Goal: Transaction & Acquisition: Purchase product/service

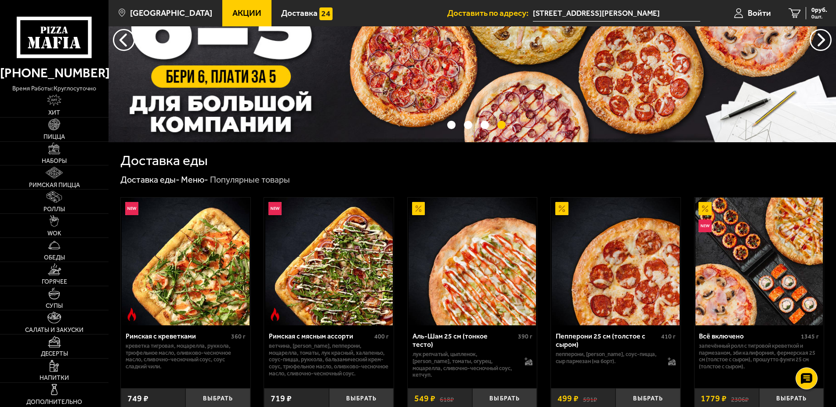
scroll to position [90, 0]
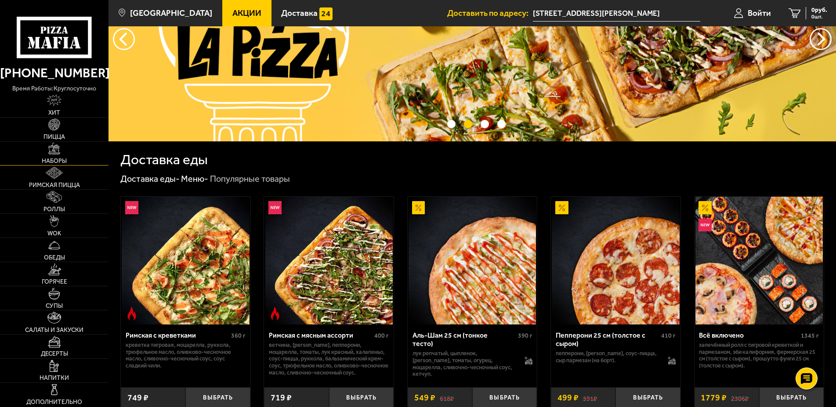
click at [45, 153] on link "Наборы" at bounding box center [54, 154] width 109 height 24
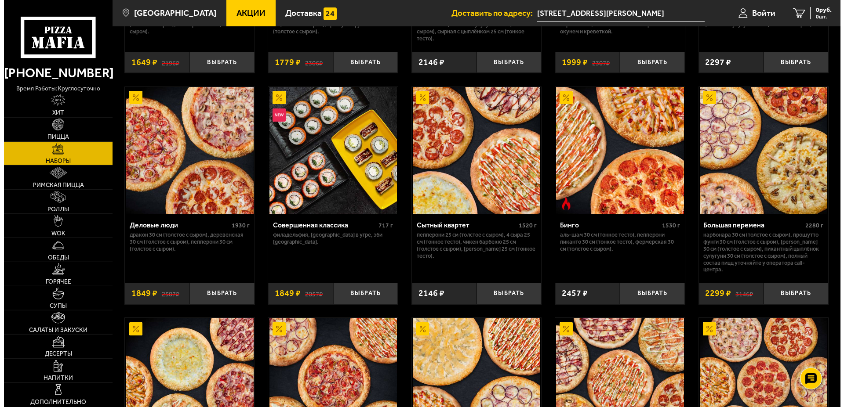
scroll to position [896, 0]
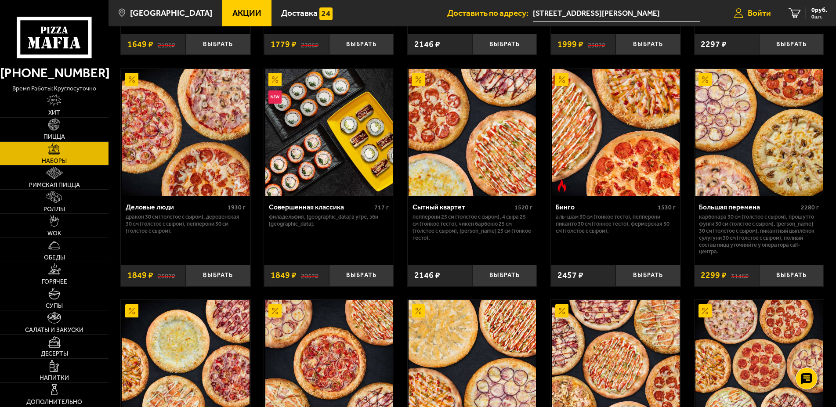
click at [764, 12] on span "Войти" at bounding box center [759, 13] width 23 height 8
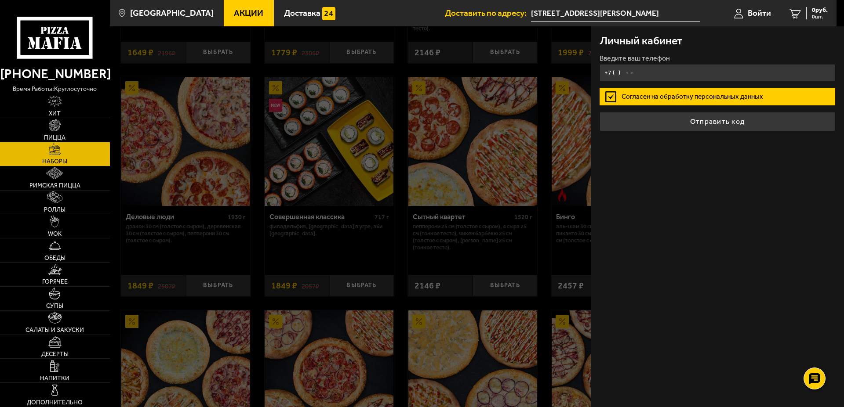
click at [648, 77] on input "+7 ( ) - -" at bounding box center [716, 72] width 235 height 17
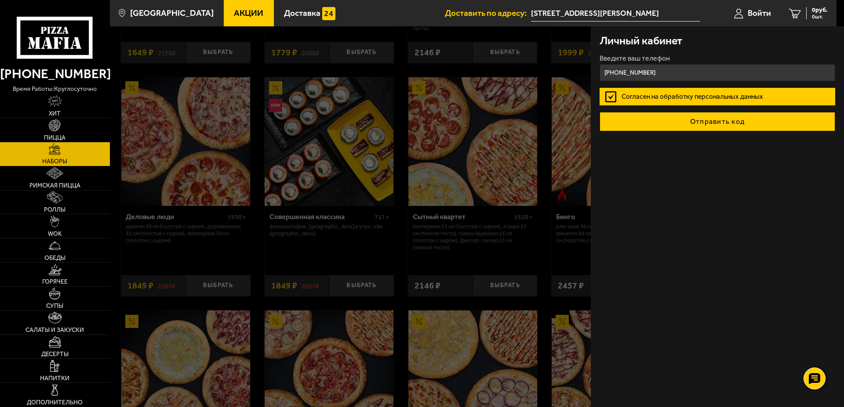
type input "+7 (911) 281-19-30"
click at [683, 115] on button "Отправить код" at bounding box center [716, 121] width 235 height 19
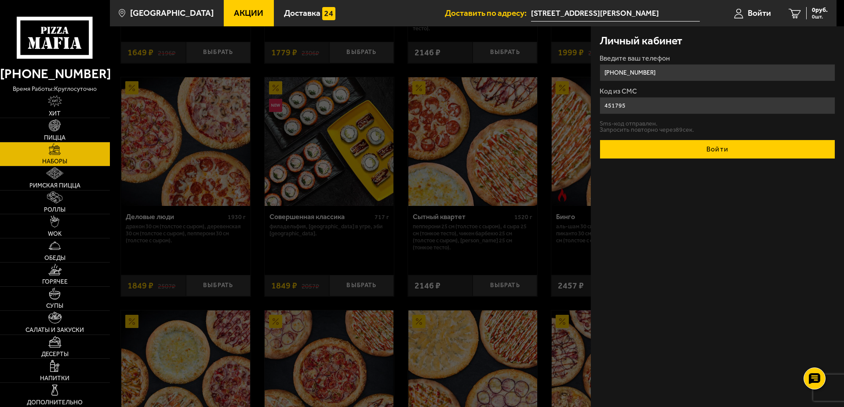
type input "451795"
click at [694, 143] on button "Войти" at bounding box center [716, 149] width 235 height 19
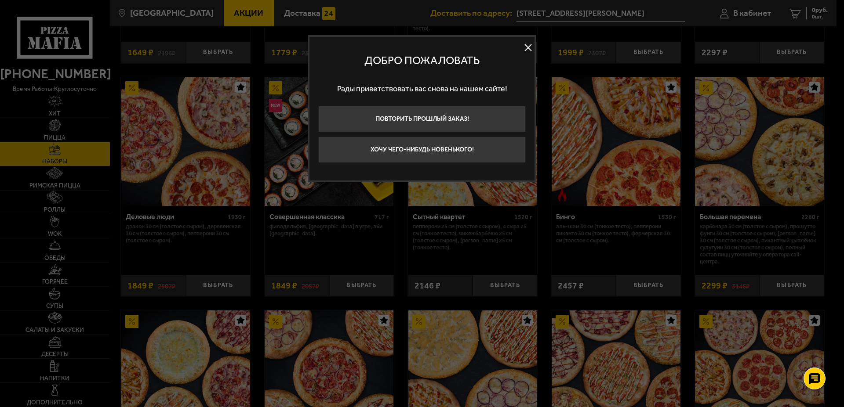
click at [527, 49] on button at bounding box center [527, 47] width 13 height 13
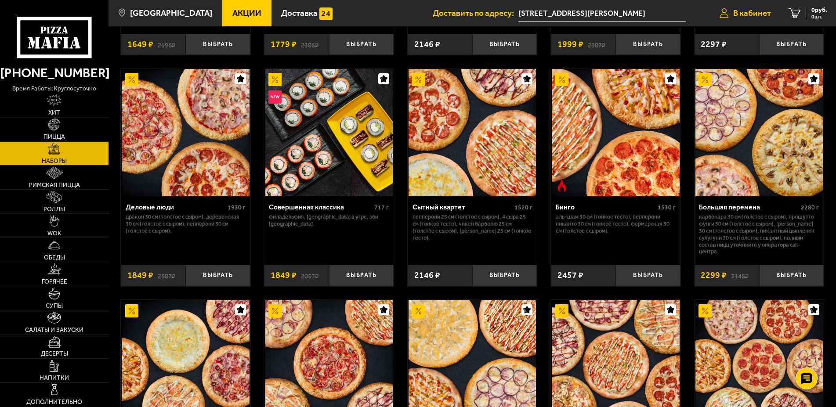
click at [762, 11] on span "В кабинет" at bounding box center [752, 13] width 38 height 8
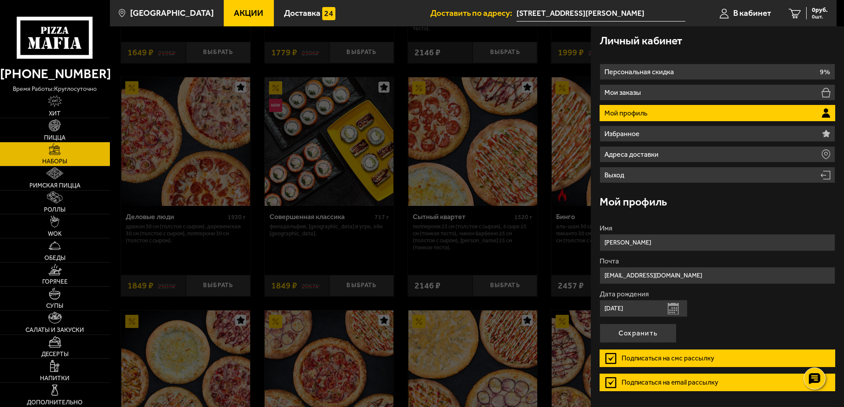
click at [737, 41] on div "Личный кабинет" at bounding box center [716, 40] width 235 height 29
click at [745, 35] on div "Личный кабинет" at bounding box center [716, 40] width 235 height 29
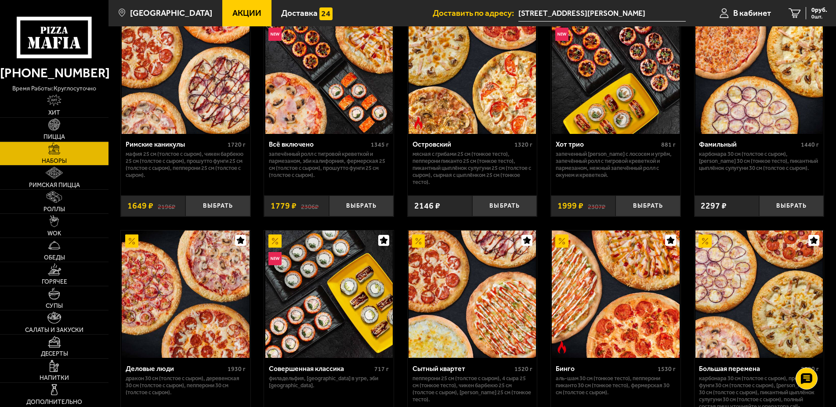
scroll to position [717, 0]
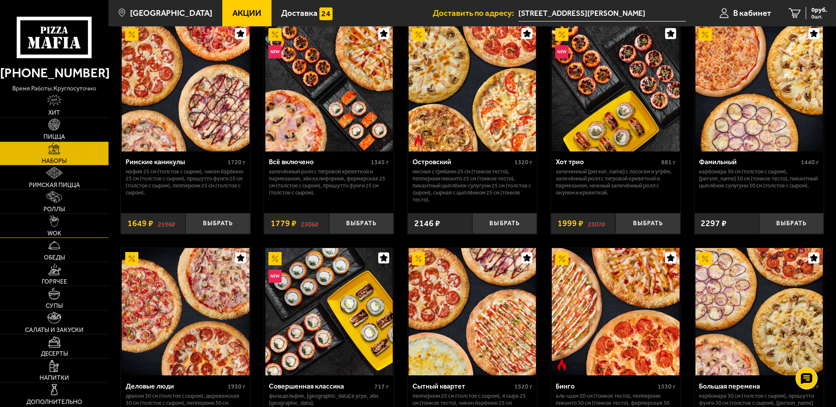
click at [55, 235] on span "WOK" at bounding box center [54, 234] width 14 height 6
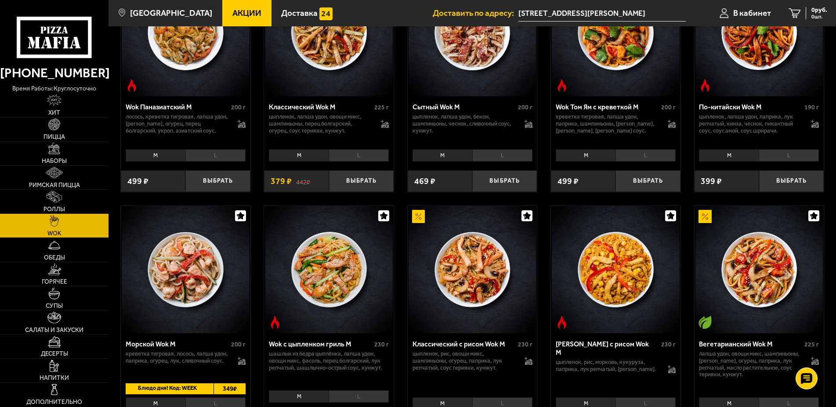
scroll to position [448, 0]
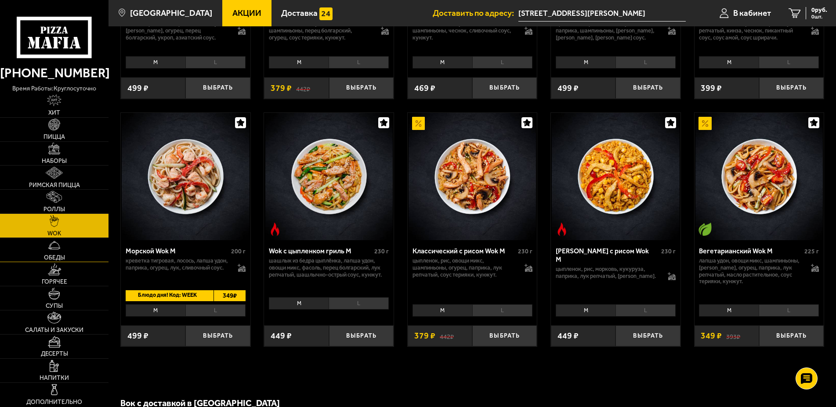
click at [56, 251] on img at bounding box center [54, 245] width 12 height 12
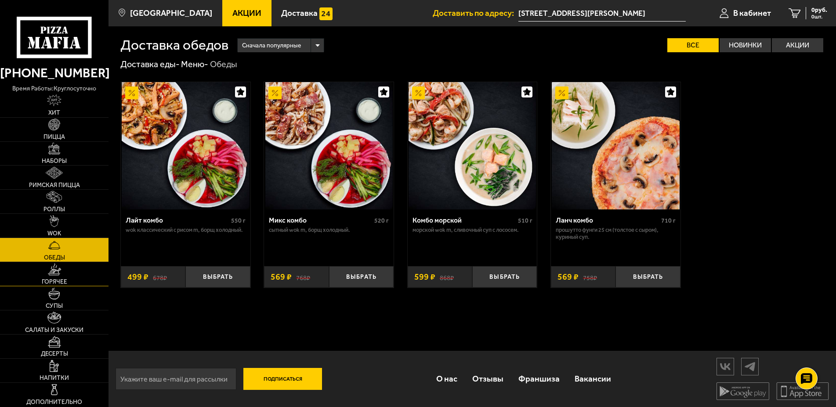
click at [56, 275] on img at bounding box center [54, 270] width 13 height 12
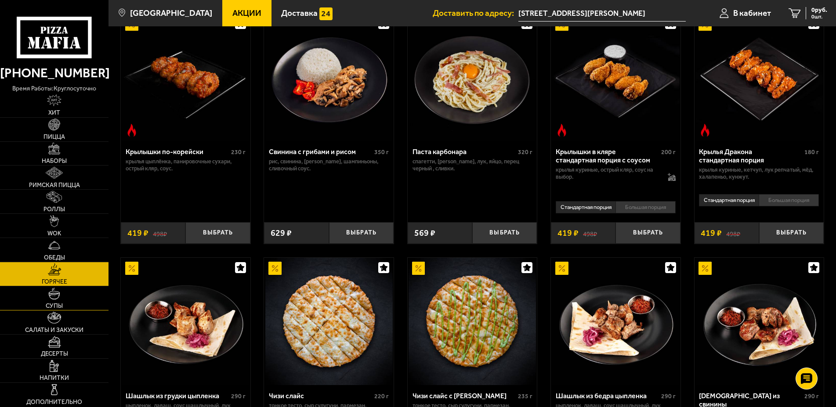
scroll to position [358, 0]
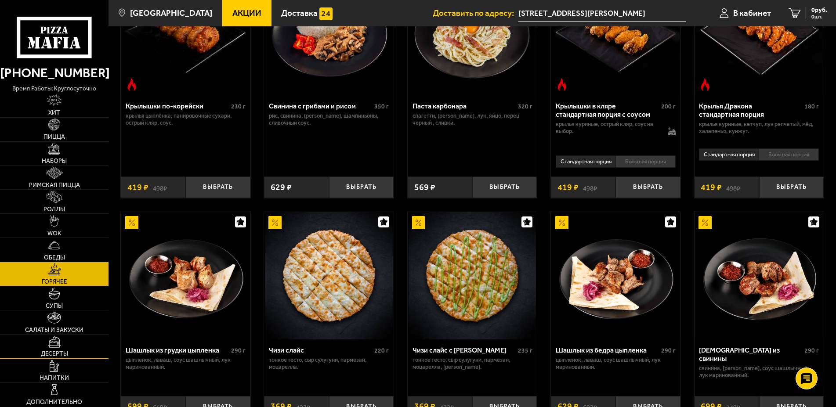
click at [62, 348] on link "Десерты" at bounding box center [54, 347] width 109 height 24
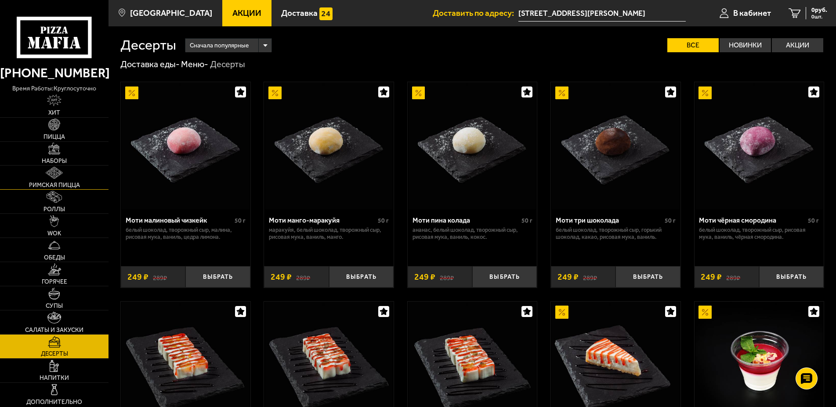
click at [59, 177] on img at bounding box center [54, 173] width 17 height 12
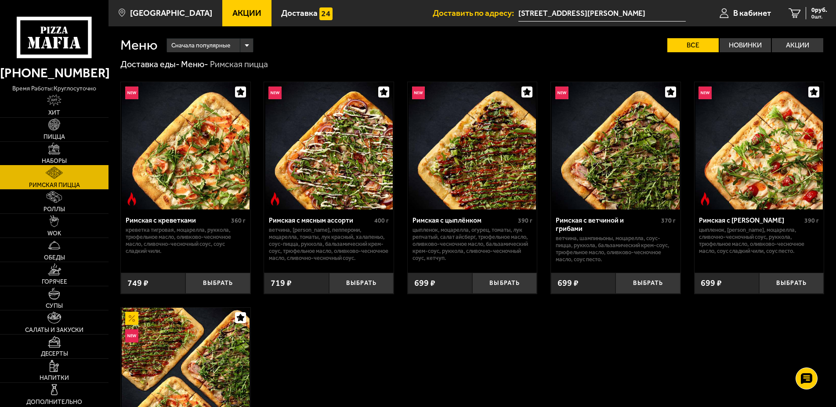
click at [57, 142] on link "Наборы" at bounding box center [54, 154] width 109 height 24
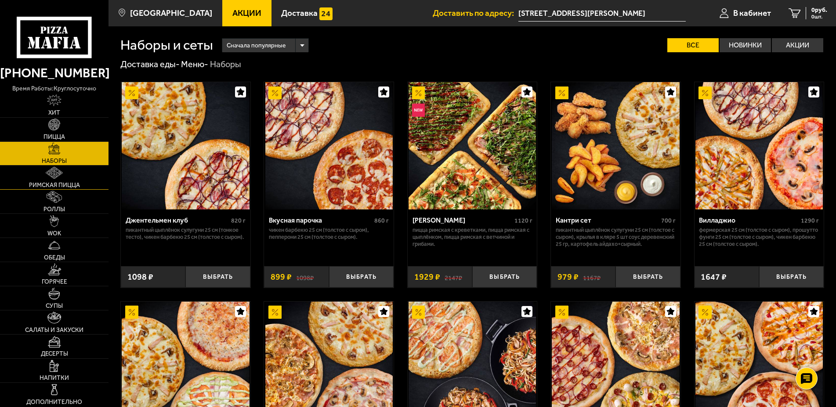
click at [54, 174] on img at bounding box center [54, 173] width 17 height 12
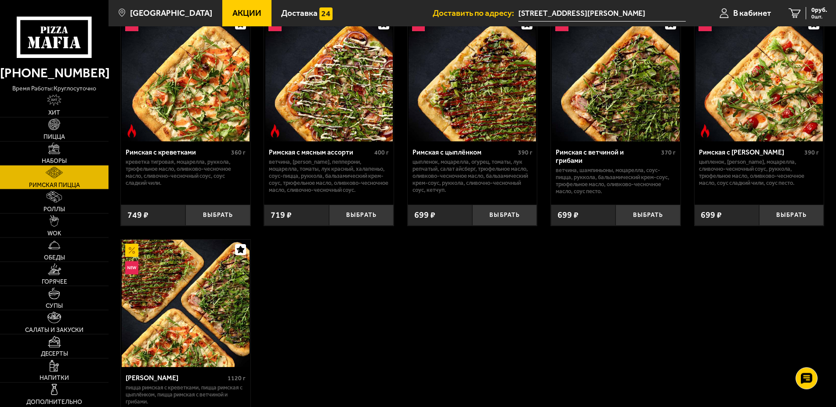
scroll to position [90, 0]
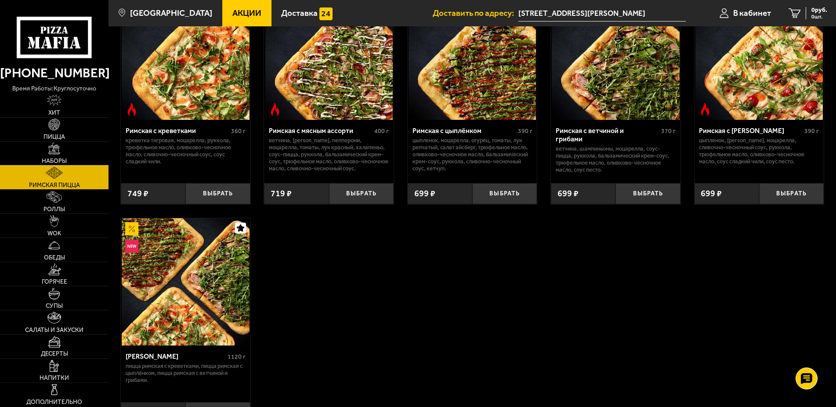
click at [65, 152] on link "Наборы" at bounding box center [54, 154] width 109 height 24
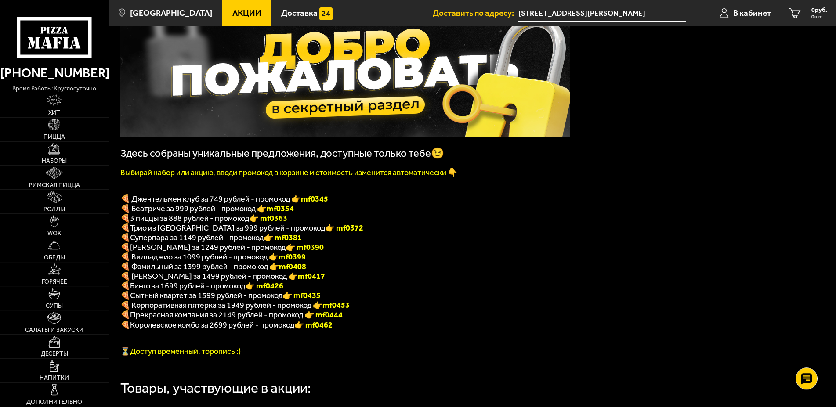
scroll to position [90, 0]
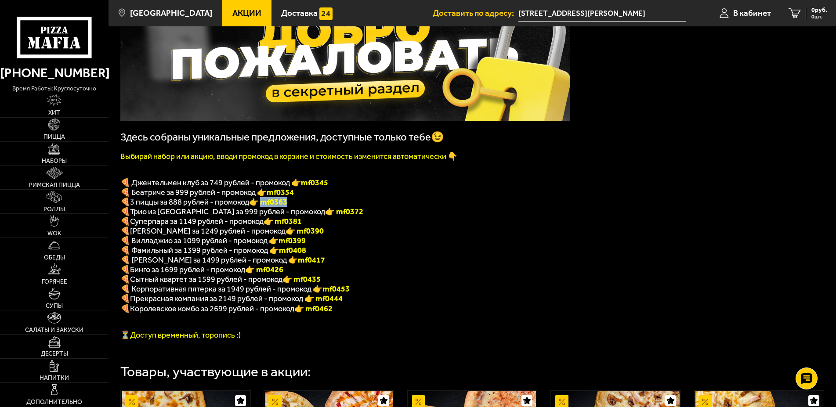
drag, startPoint x: 275, startPoint y: 207, endPoint x: 294, endPoint y: 206, distance: 19.3
click at [294, 206] on p "🍕 3 пиццы за 888 рублей - промокод 👉 mf0363" at bounding box center [345, 202] width 450 height 10
copy font "f0363"
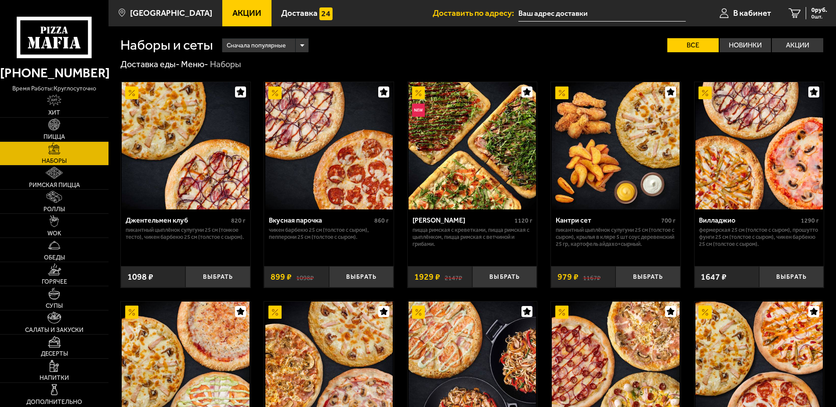
type input "[STREET_ADDRESS][PERSON_NAME]"
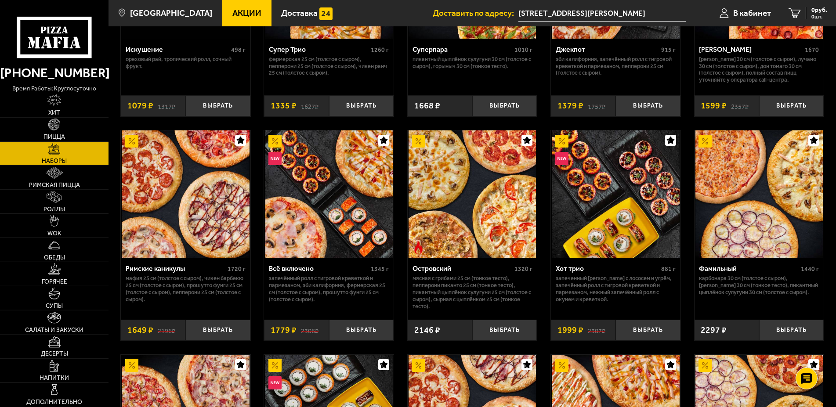
scroll to position [627, 0]
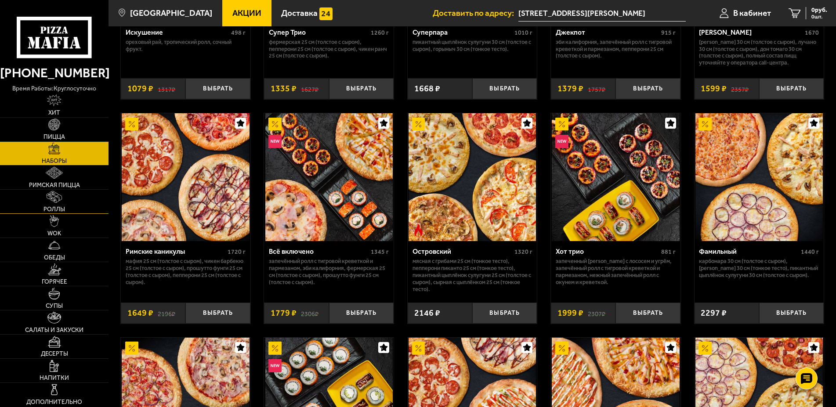
click at [62, 193] on img at bounding box center [54, 197] width 15 height 12
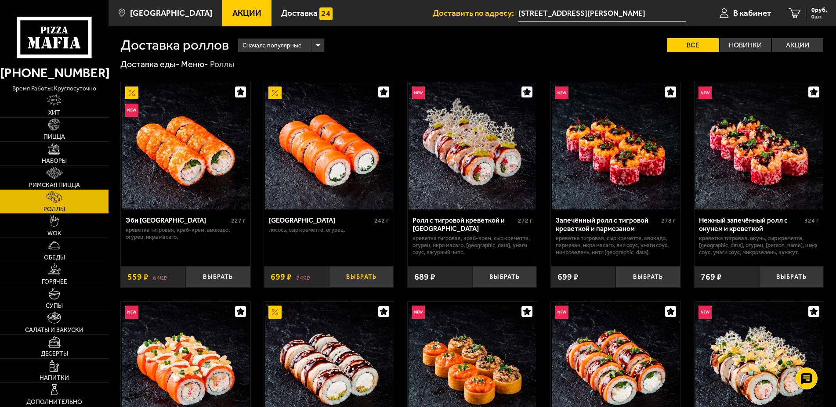
click at [363, 274] on button "Выбрать" at bounding box center [361, 277] width 65 height 22
click at [62, 180] on link "Римская пицца" at bounding box center [54, 178] width 109 height 24
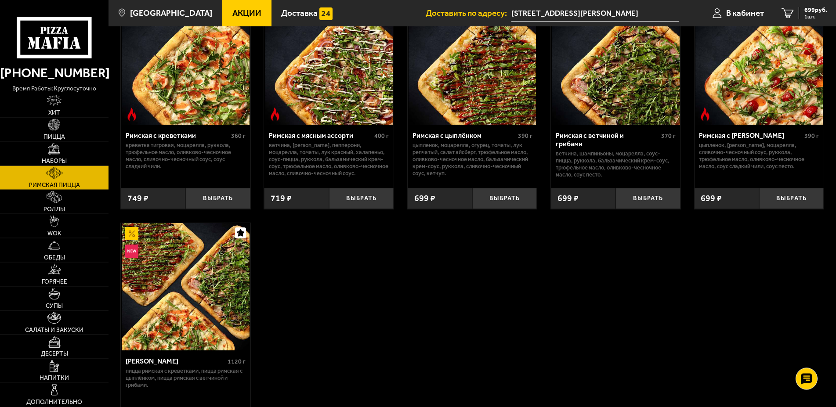
scroll to position [45, 0]
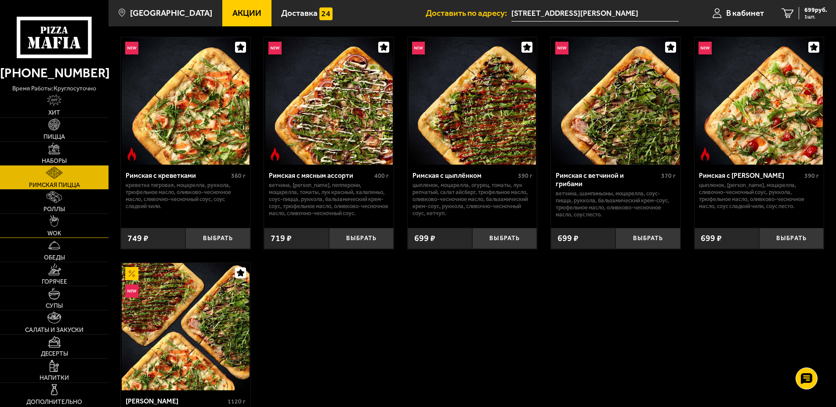
click at [71, 221] on link "WOK" at bounding box center [54, 226] width 109 height 24
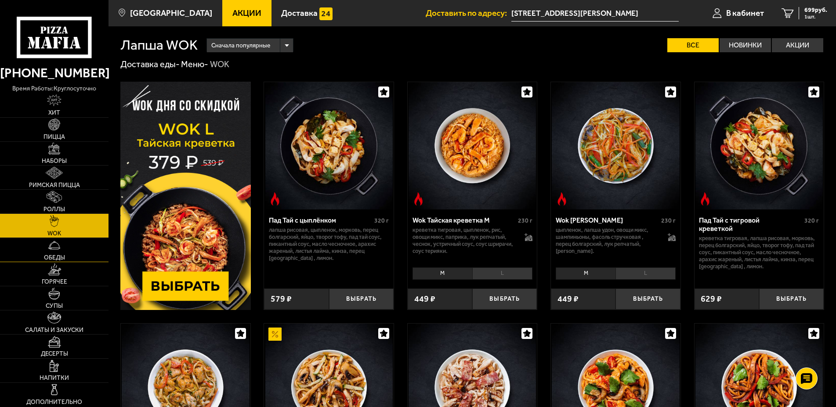
click at [69, 243] on link "Обеды" at bounding box center [54, 250] width 109 height 24
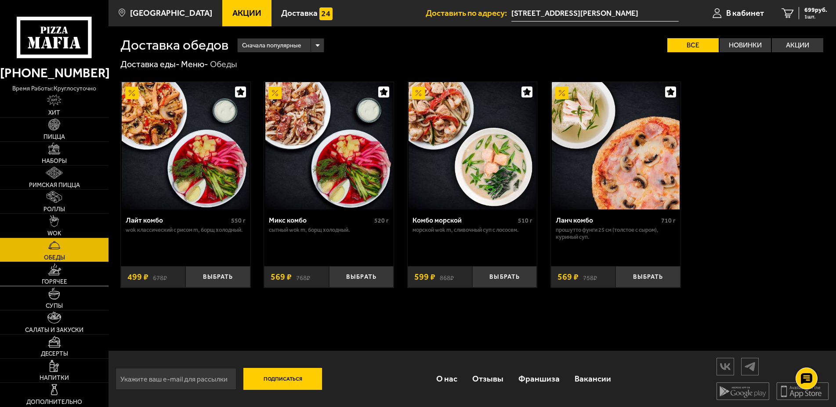
click at [67, 273] on link "Горячее" at bounding box center [54, 274] width 109 height 24
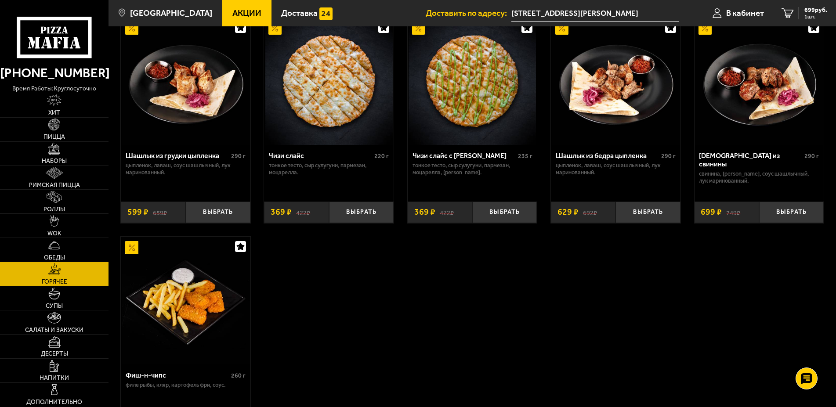
scroll to position [583, 0]
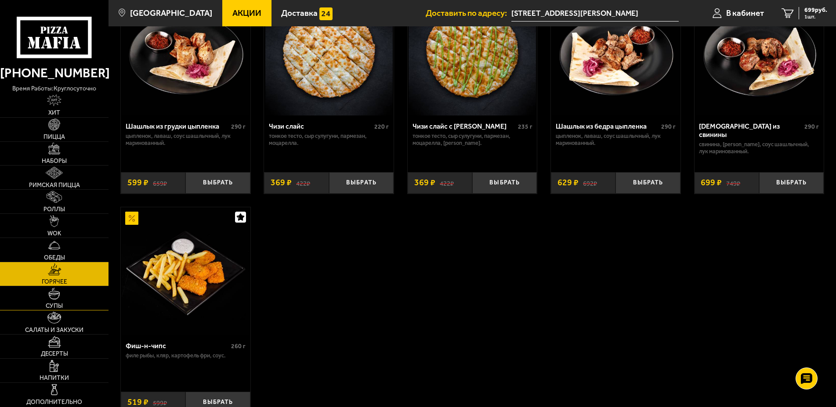
click at [73, 291] on link "Супы" at bounding box center [54, 298] width 109 height 24
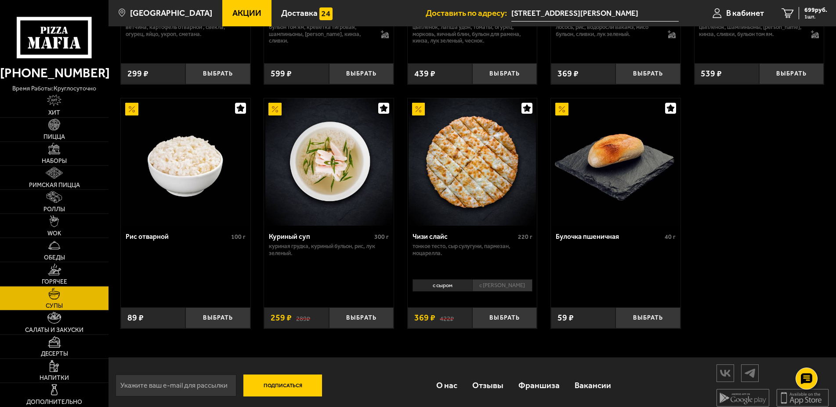
scroll to position [315, 0]
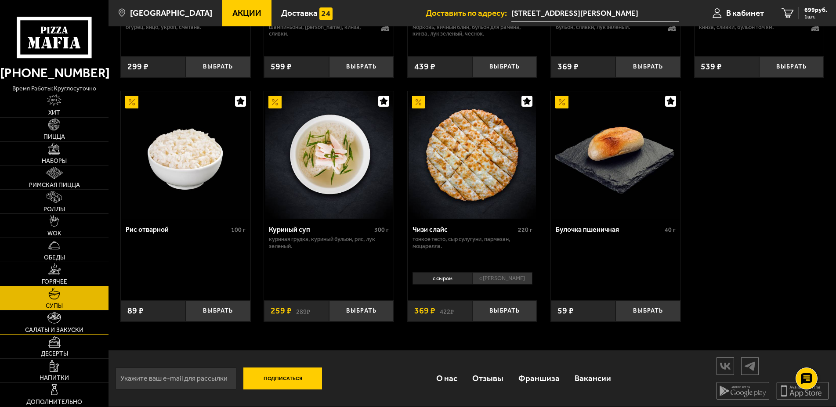
click at [70, 324] on link "Салаты и закуски" at bounding box center [54, 323] width 109 height 24
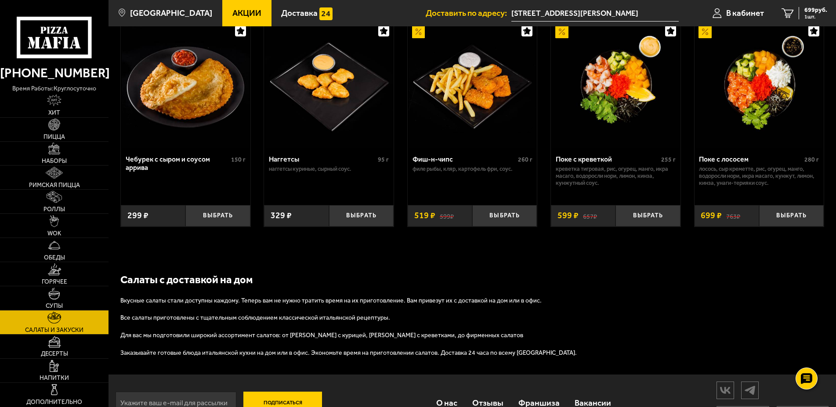
scroll to position [536, 0]
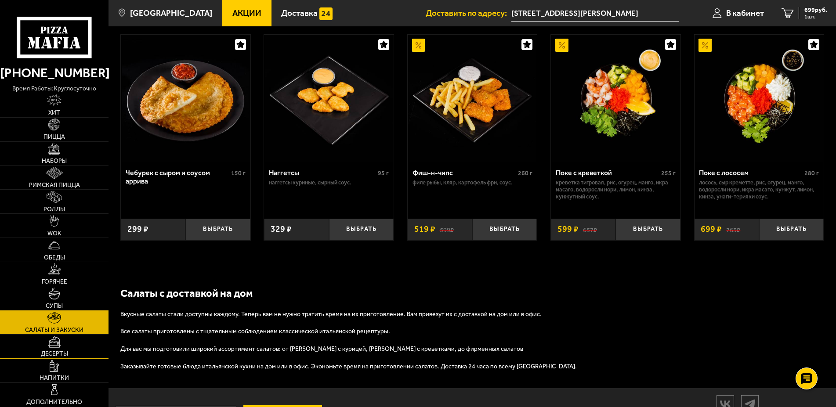
click at [60, 340] on img at bounding box center [54, 342] width 13 height 12
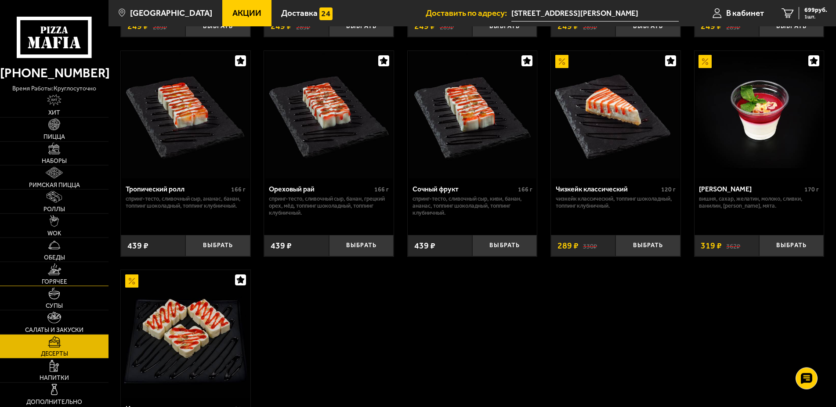
scroll to position [269, 0]
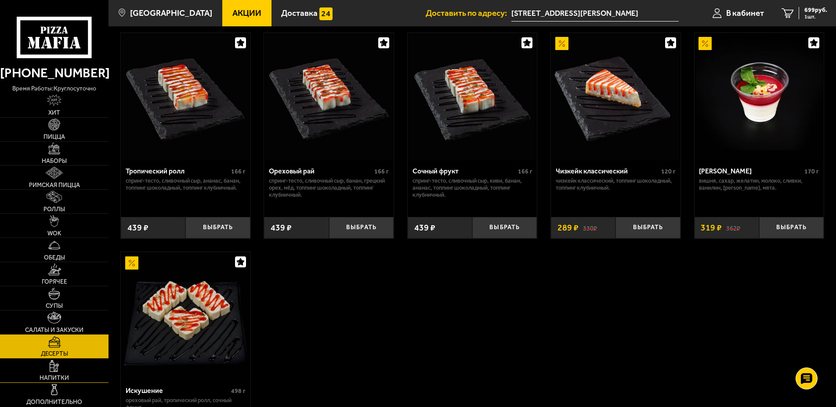
click at [54, 361] on img at bounding box center [54, 366] width 9 height 12
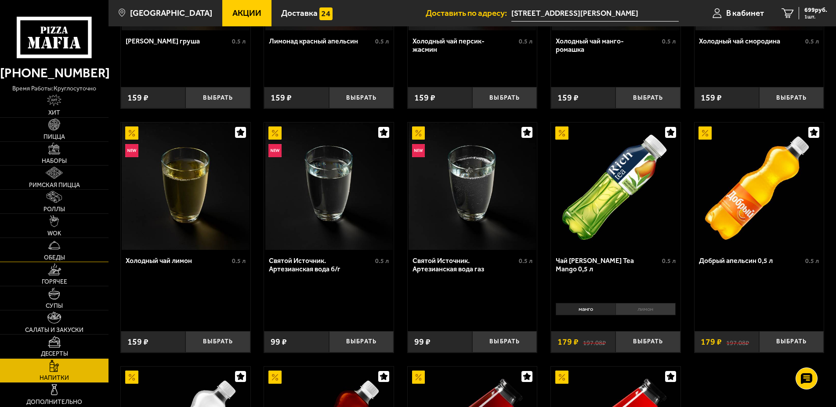
scroll to position [314, 0]
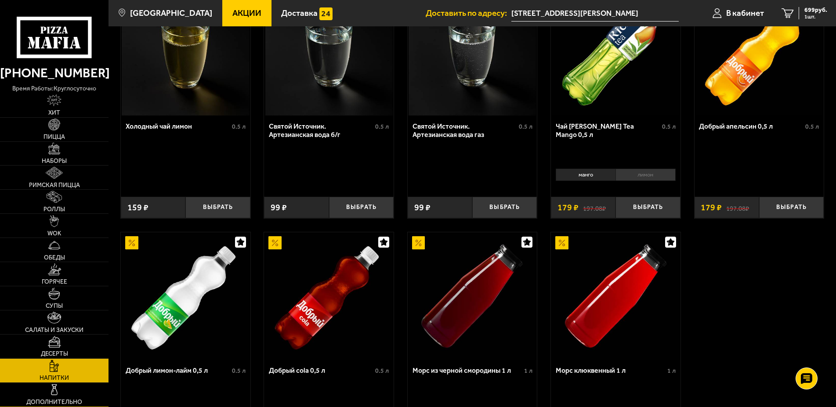
click at [72, 388] on link "Дополнительно" at bounding box center [54, 395] width 109 height 24
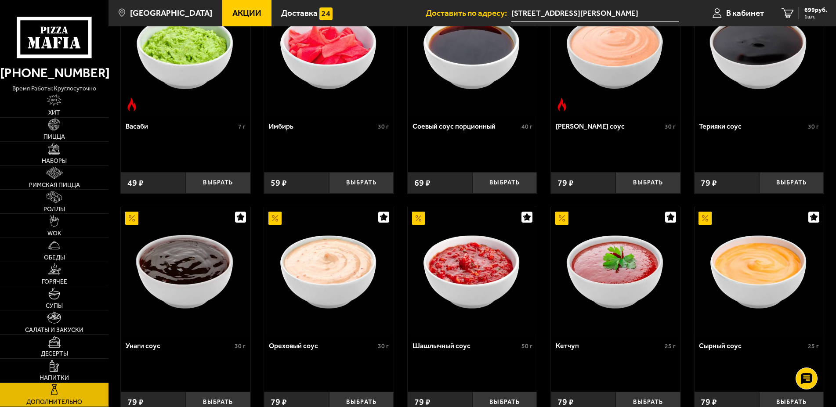
scroll to position [412, 0]
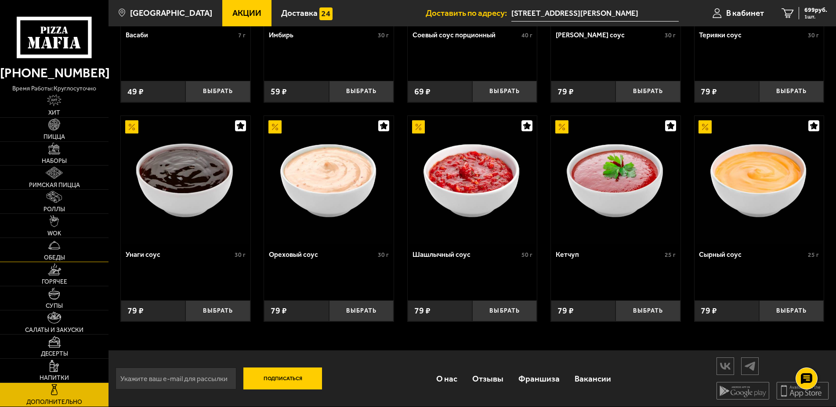
click at [74, 256] on link "Обеды" at bounding box center [54, 250] width 109 height 24
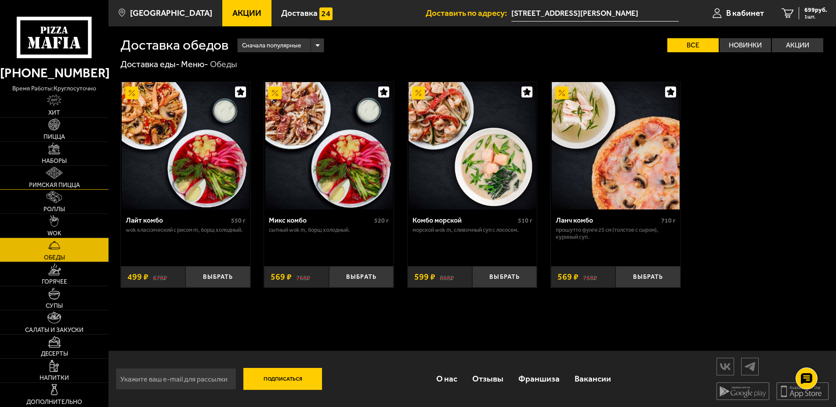
click at [65, 183] on span "Римская пицца" at bounding box center [54, 185] width 51 height 6
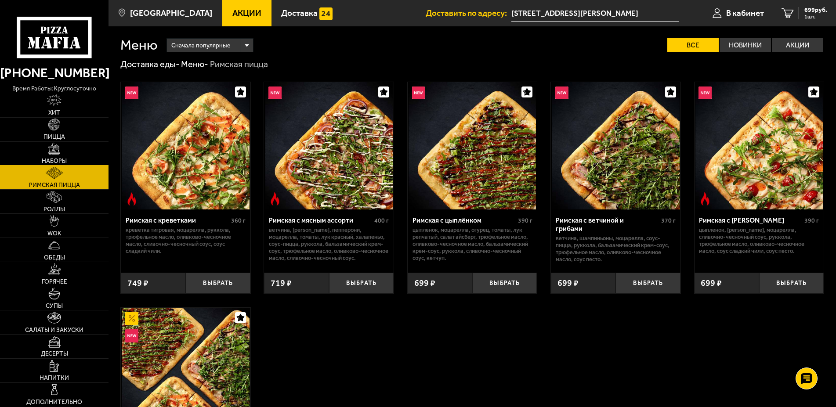
click at [58, 148] on img at bounding box center [54, 149] width 12 height 12
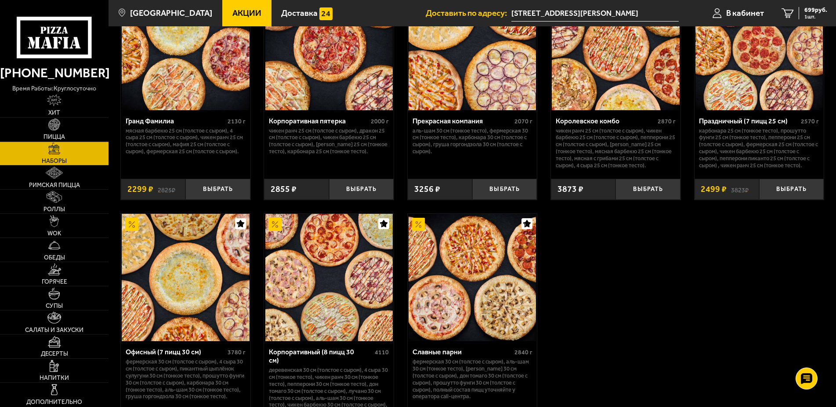
scroll to position [1255, 0]
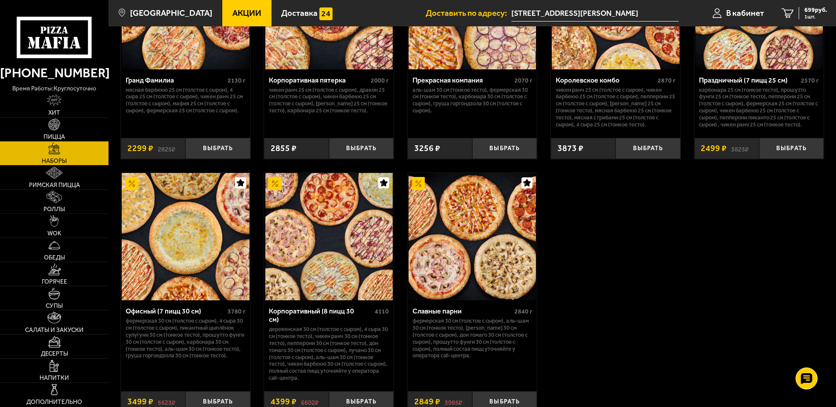
click at [69, 134] on link "Пицца" at bounding box center [54, 130] width 109 height 24
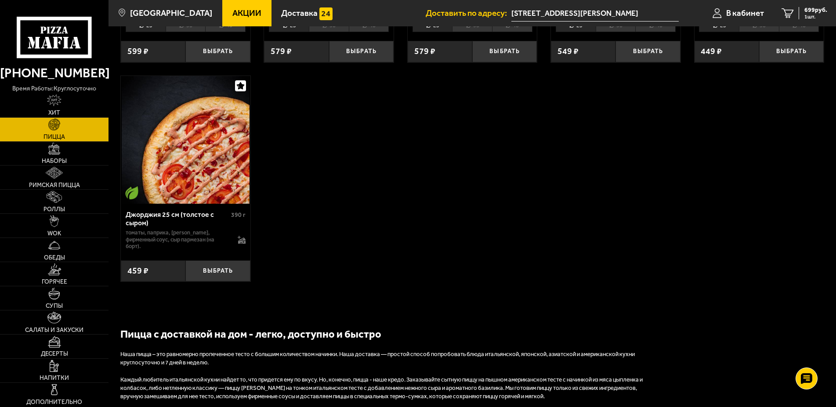
scroll to position [1882, 0]
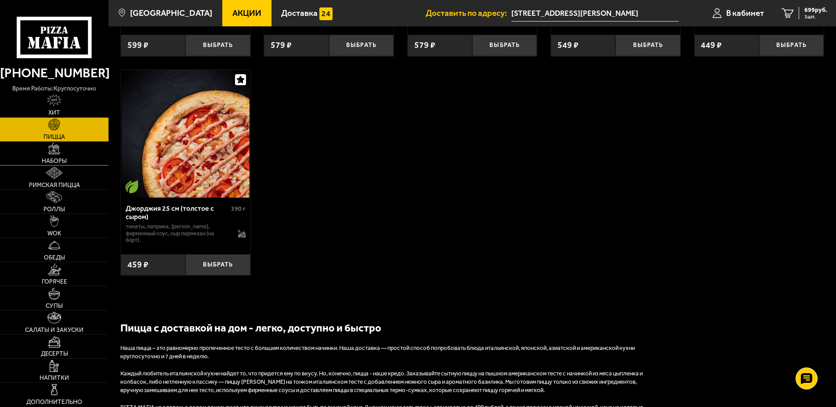
click at [33, 152] on link "Наборы" at bounding box center [54, 154] width 109 height 24
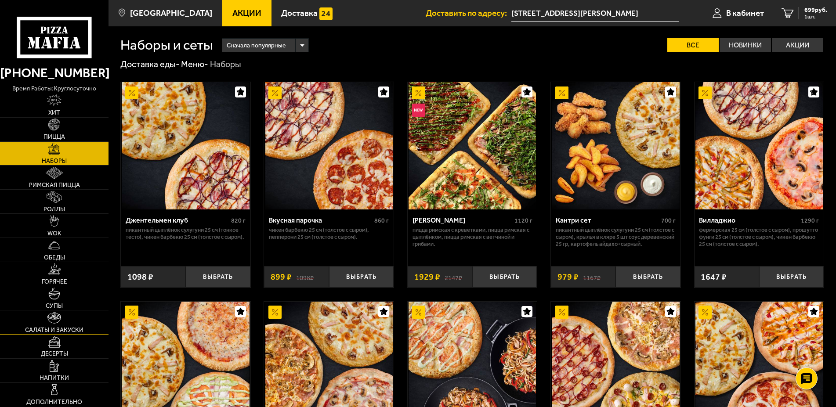
click at [59, 322] on img at bounding box center [54, 318] width 14 height 12
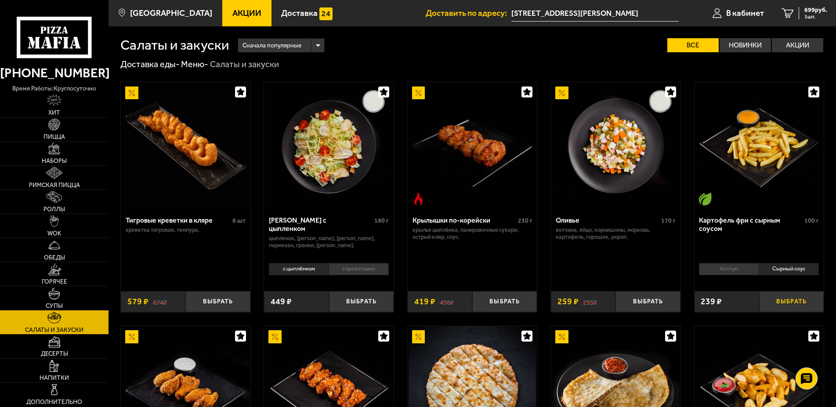
click at [769, 298] on button "Выбрать" at bounding box center [791, 302] width 65 height 22
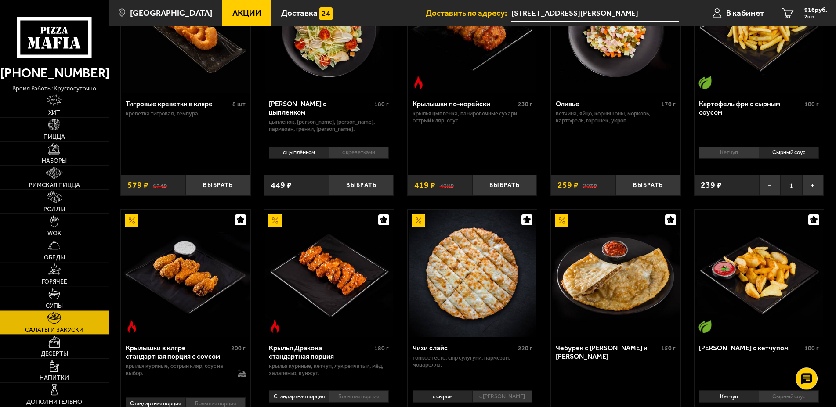
scroll to position [134, 0]
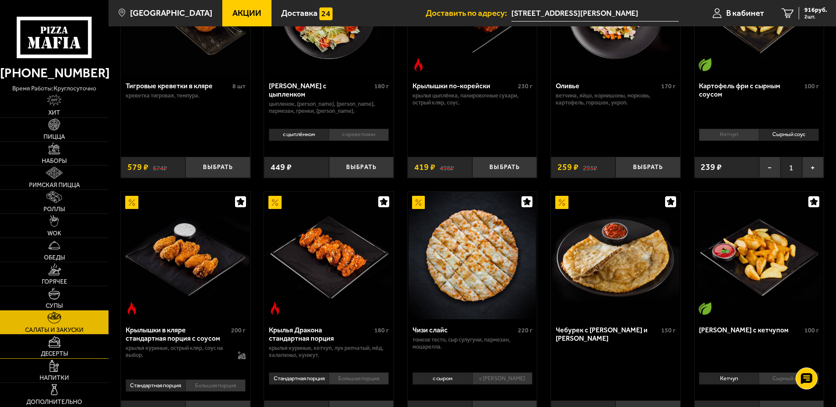
click at [46, 352] on span "Десерты" at bounding box center [54, 354] width 27 height 6
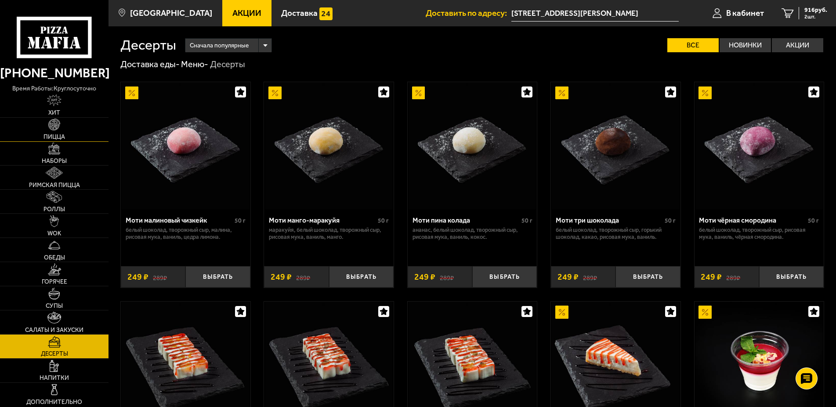
click at [52, 132] on link "Пицца" at bounding box center [54, 130] width 109 height 24
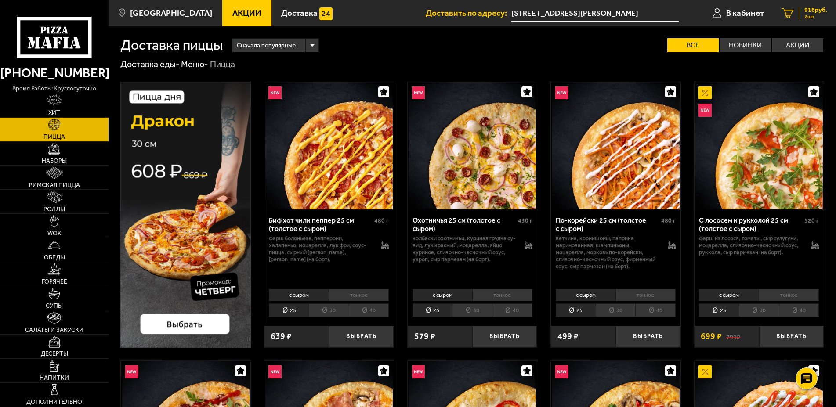
click at [801, 7] on div "916 руб. 2 шт." at bounding box center [813, 13] width 29 height 12
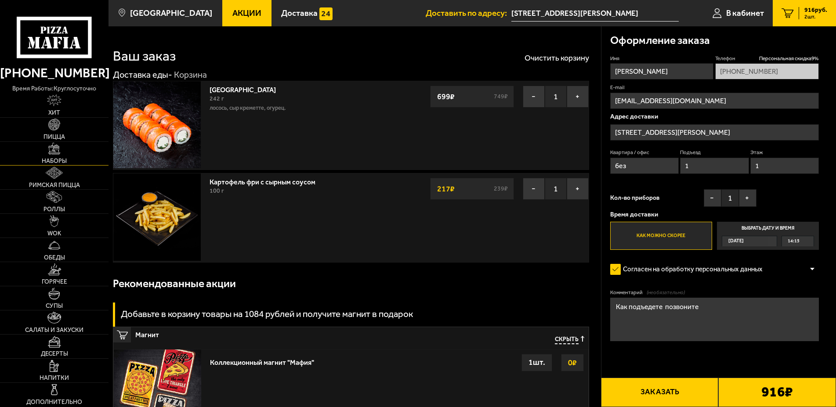
click at [54, 163] on span "Наборы" at bounding box center [54, 161] width 25 height 6
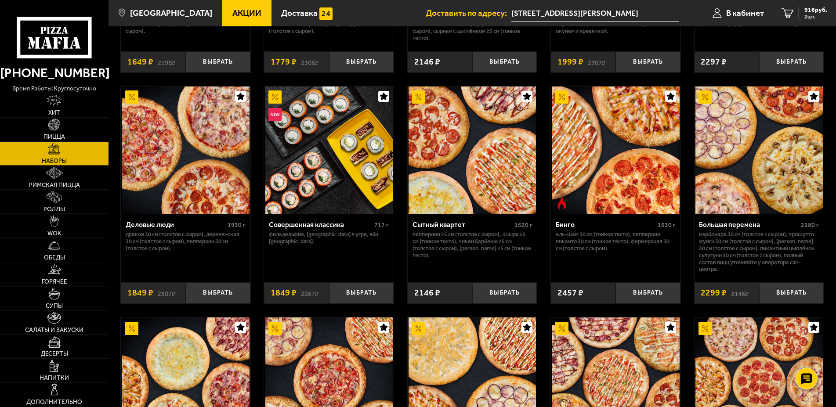
scroll to position [896, 0]
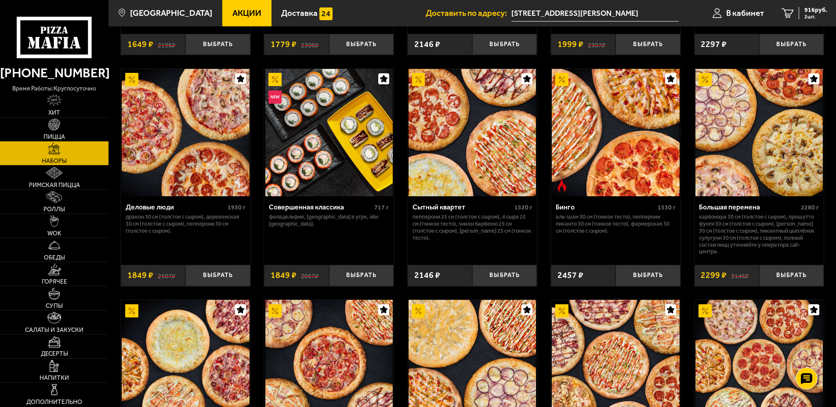
click at [59, 122] on img at bounding box center [54, 125] width 12 height 12
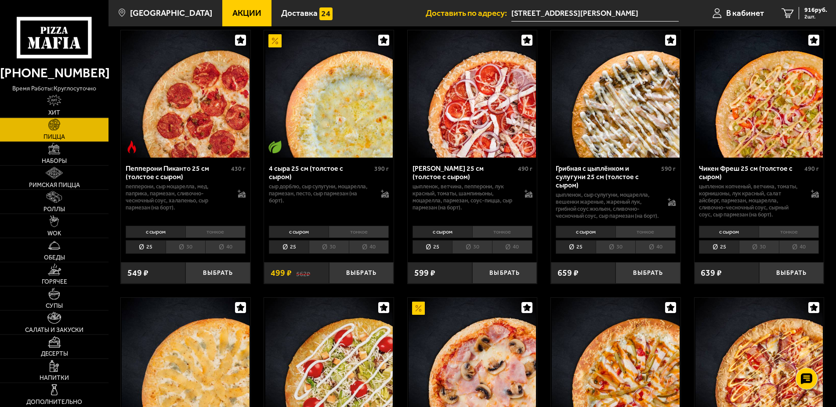
scroll to position [672, 0]
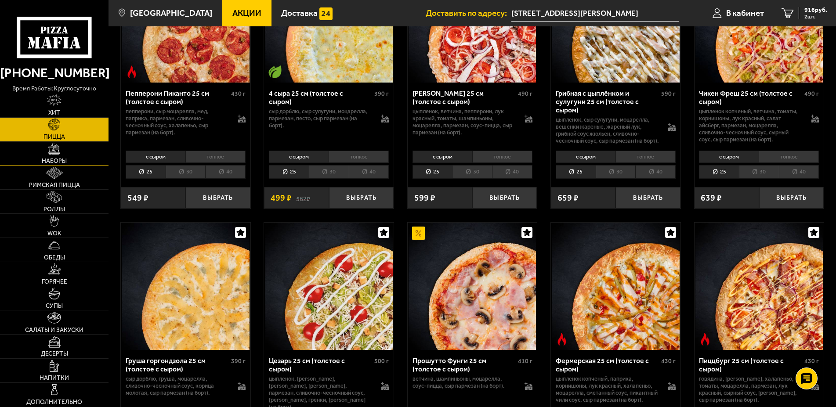
click at [59, 155] on img at bounding box center [54, 149] width 12 height 12
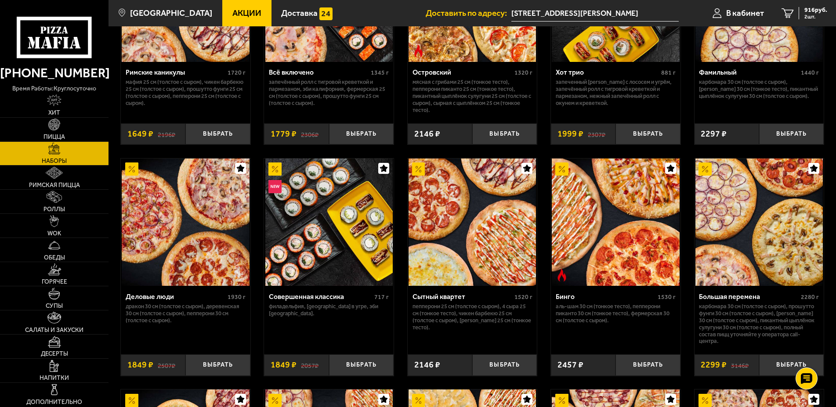
scroll to position [851, 0]
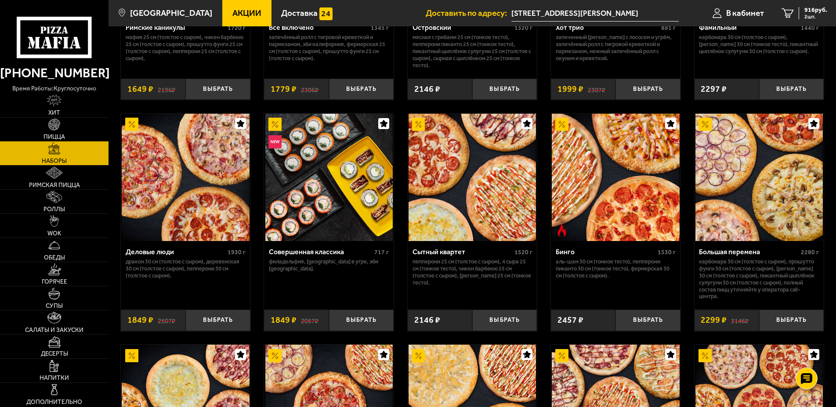
click at [60, 124] on img at bounding box center [54, 125] width 12 height 12
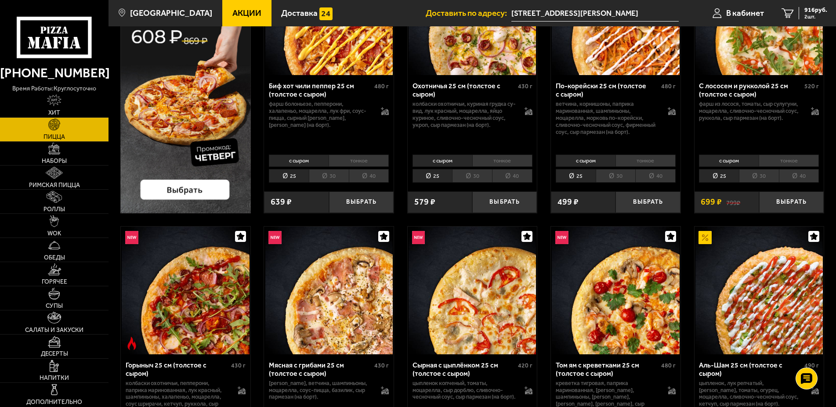
scroll to position [269, 0]
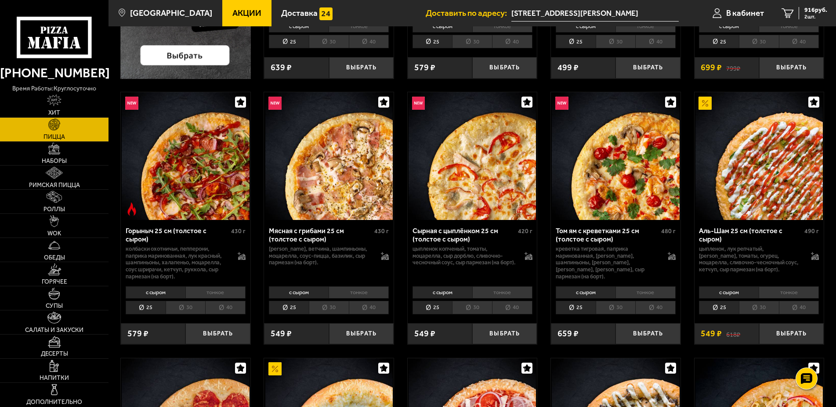
click at [781, 297] on li "тонкое" at bounding box center [789, 292] width 60 height 12
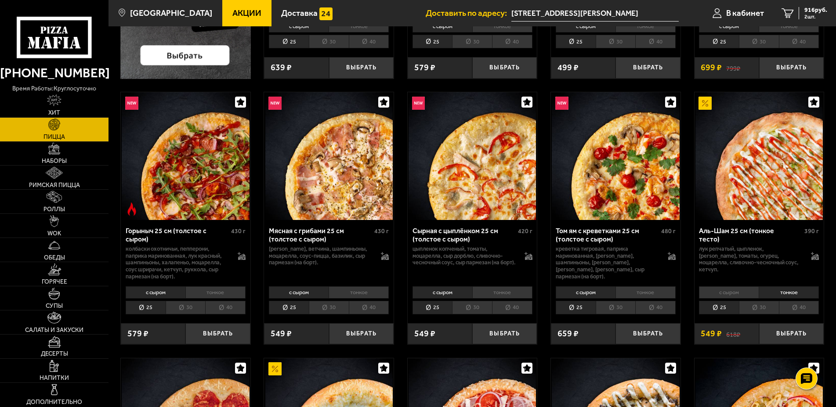
click at [748, 295] on li "с сыром" at bounding box center [729, 292] width 60 height 12
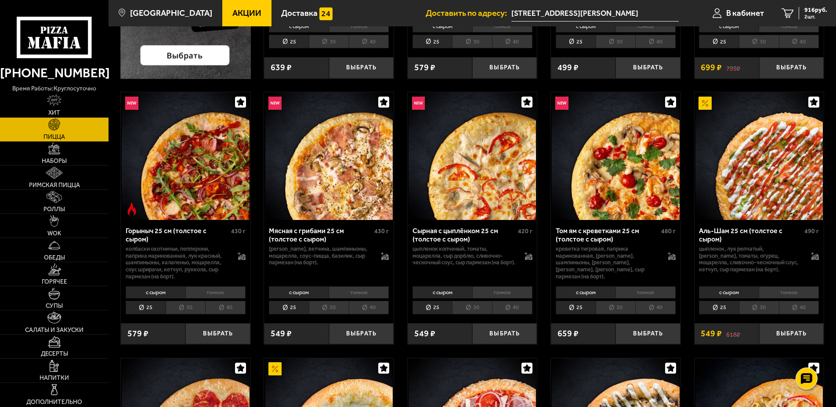
click at [769, 294] on li "тонкое" at bounding box center [789, 292] width 60 height 12
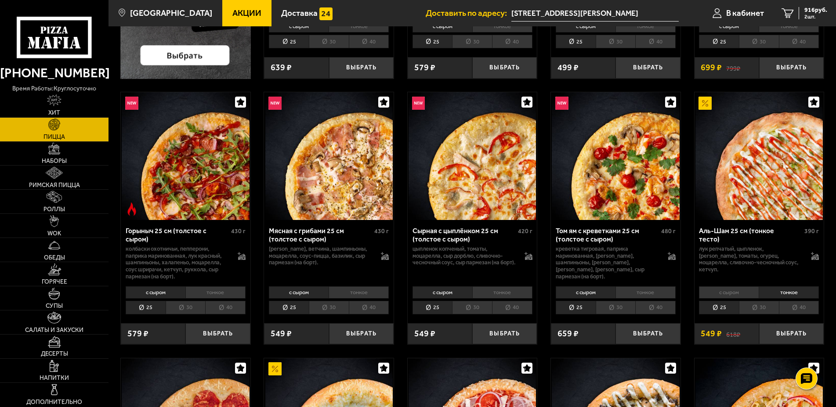
click at [760, 308] on li "30" at bounding box center [759, 308] width 40 height 14
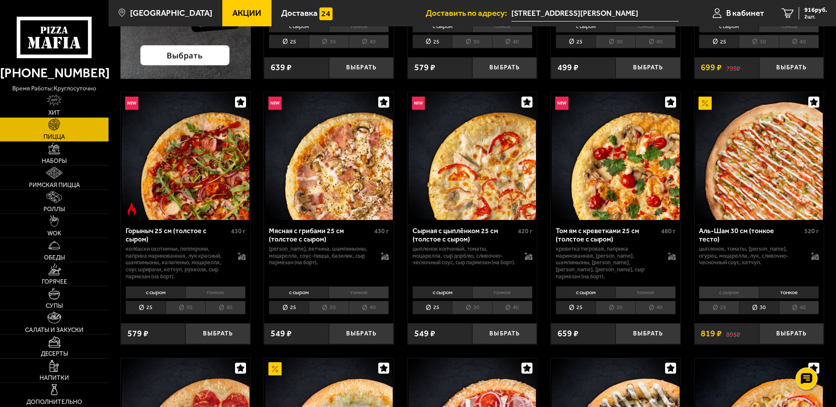
click at [729, 308] on li "25" at bounding box center [719, 308] width 40 height 14
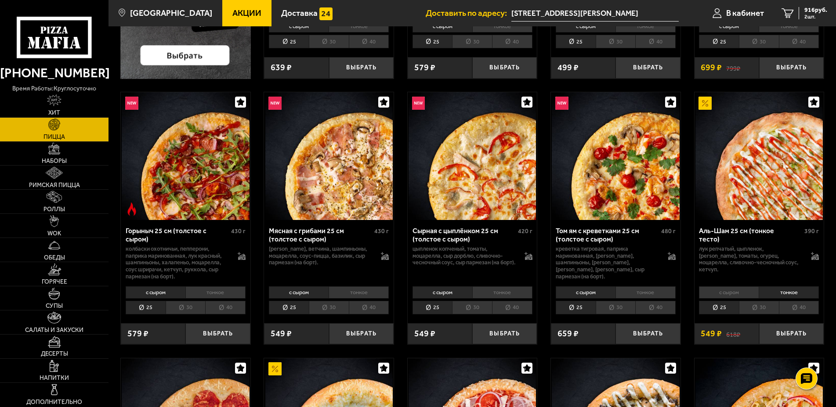
click at [744, 311] on li "30" at bounding box center [759, 308] width 40 height 14
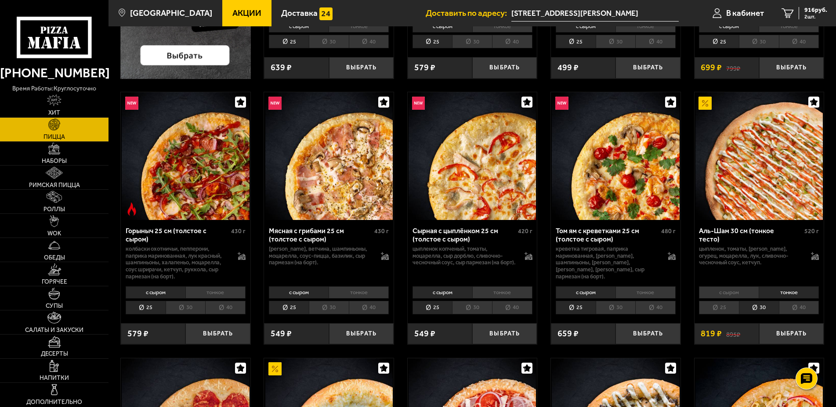
click at [721, 310] on li "25" at bounding box center [719, 308] width 40 height 14
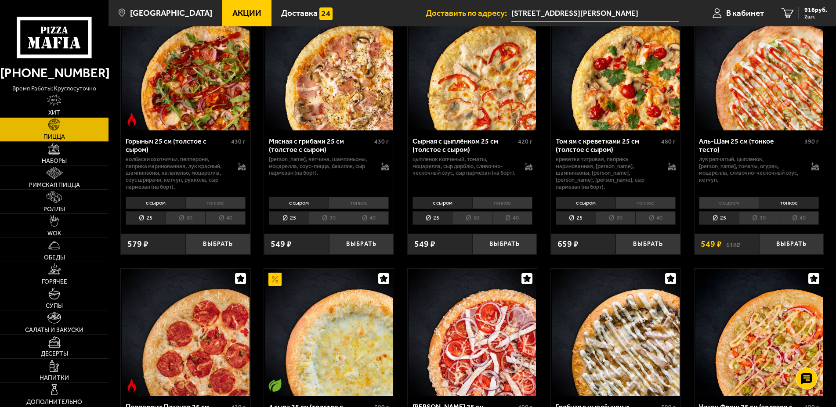
scroll to position [314, 0]
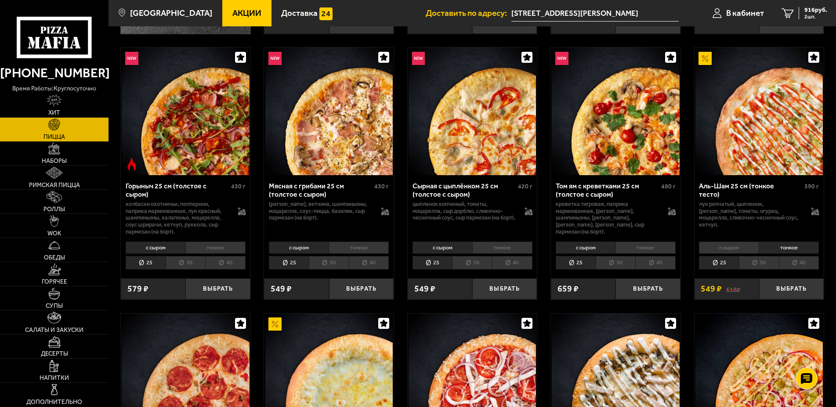
click at [765, 269] on li "30" at bounding box center [759, 263] width 40 height 14
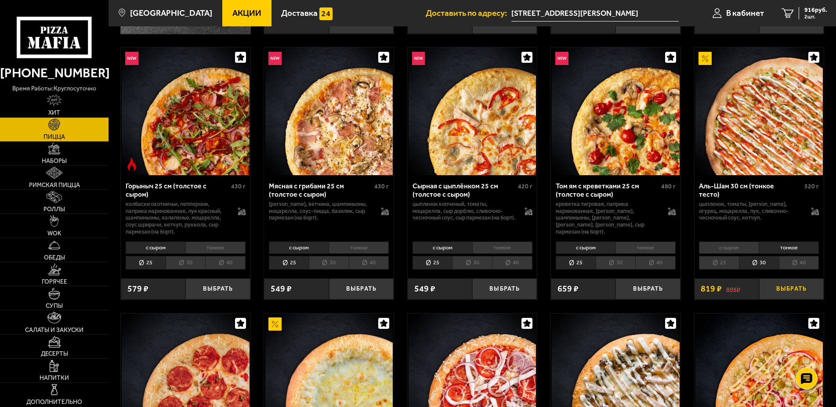
click at [793, 291] on button "Выбрать" at bounding box center [791, 290] width 65 height 22
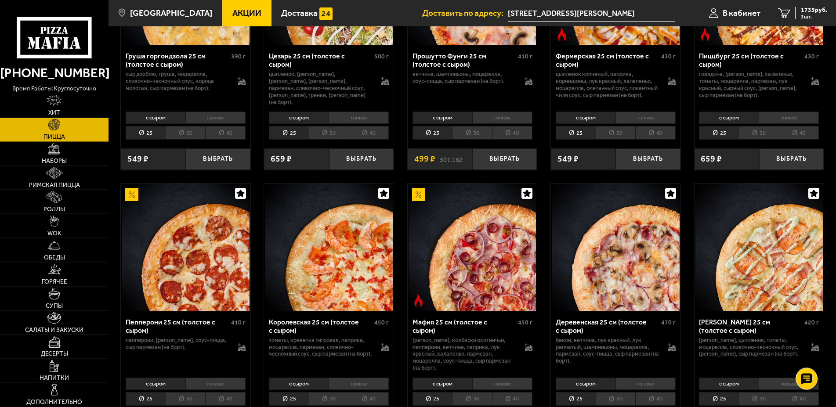
scroll to position [941, 0]
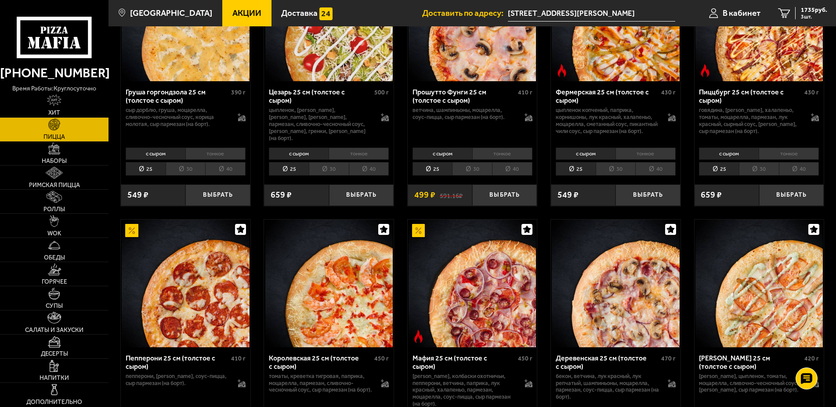
click at [639, 160] on li "тонкое" at bounding box center [646, 154] width 60 height 12
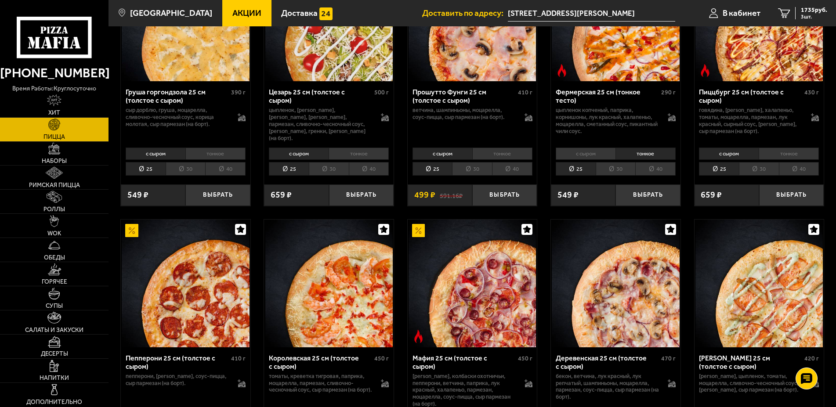
click at [616, 176] on li "30" at bounding box center [616, 169] width 40 height 14
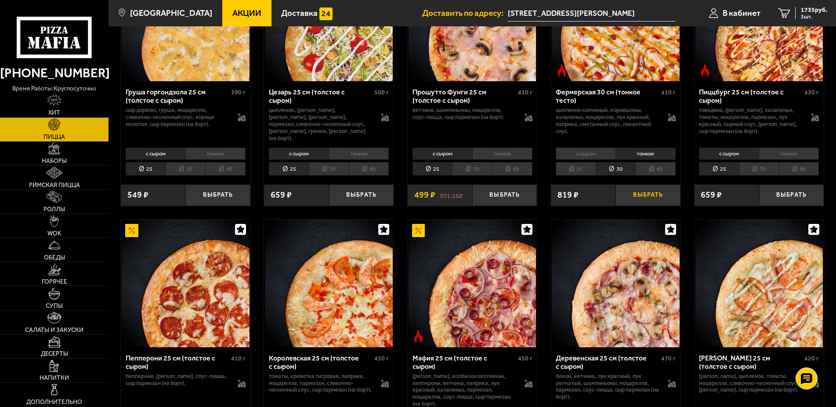
click at [636, 202] on button "Выбрать" at bounding box center [648, 196] width 65 height 22
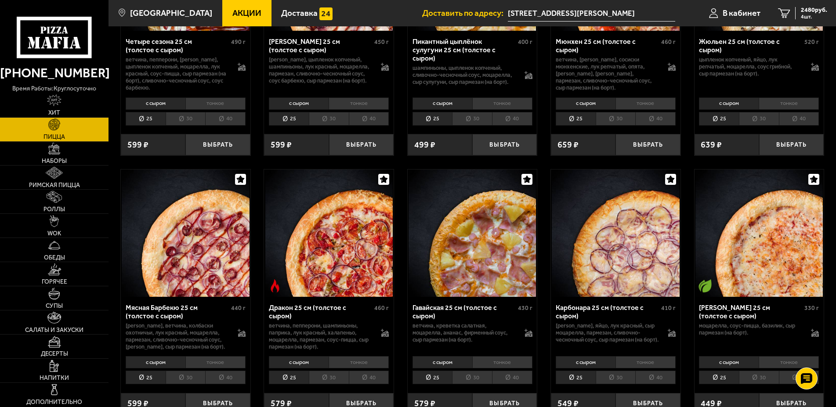
scroll to position [1568, 0]
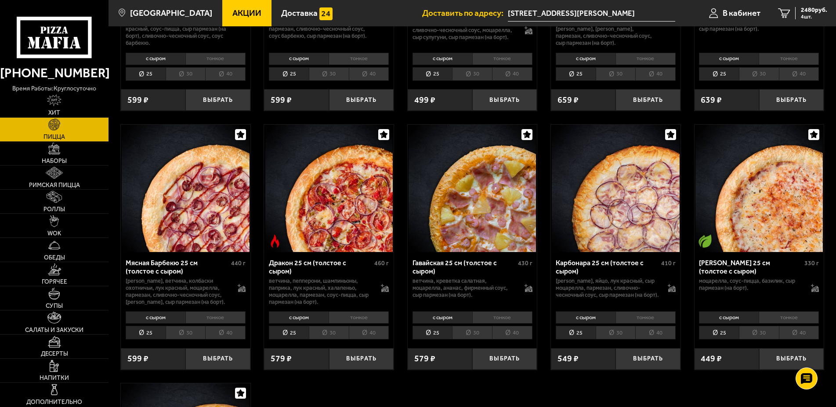
click at [635, 324] on li "тонкое" at bounding box center [646, 317] width 60 height 12
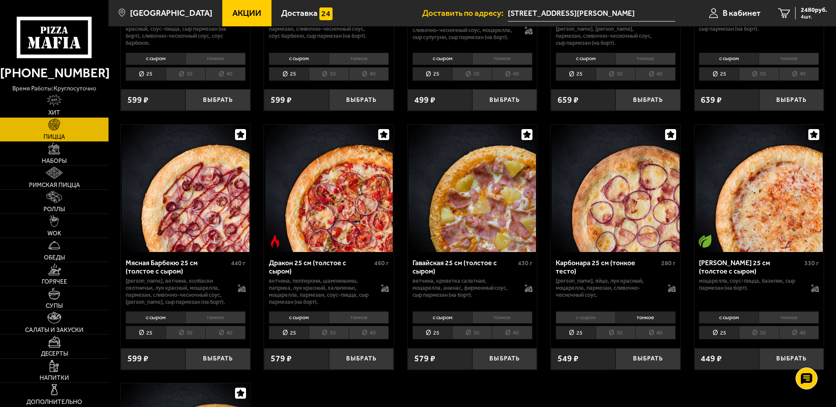
click at [620, 340] on li "30" at bounding box center [616, 333] width 40 height 14
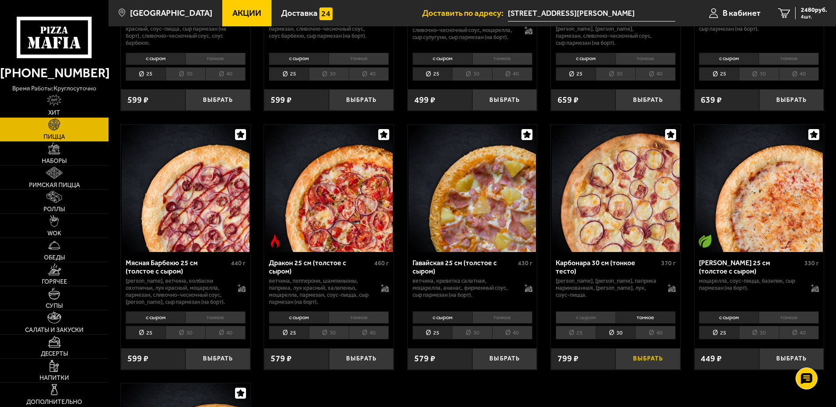
click at [640, 370] on button "Выбрать" at bounding box center [648, 359] width 65 height 22
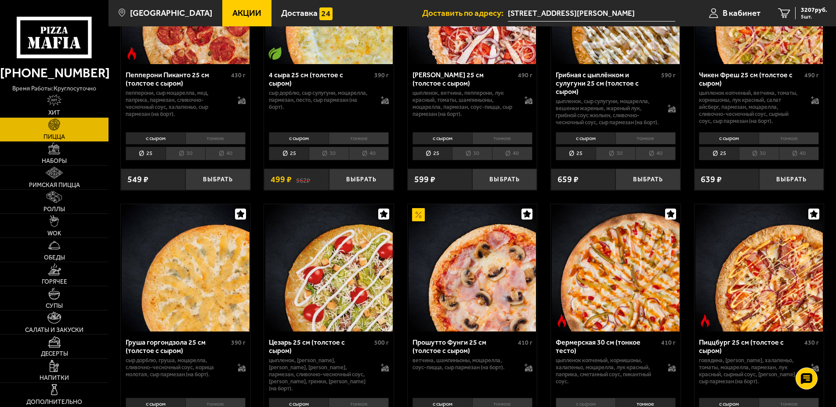
scroll to position [672, 0]
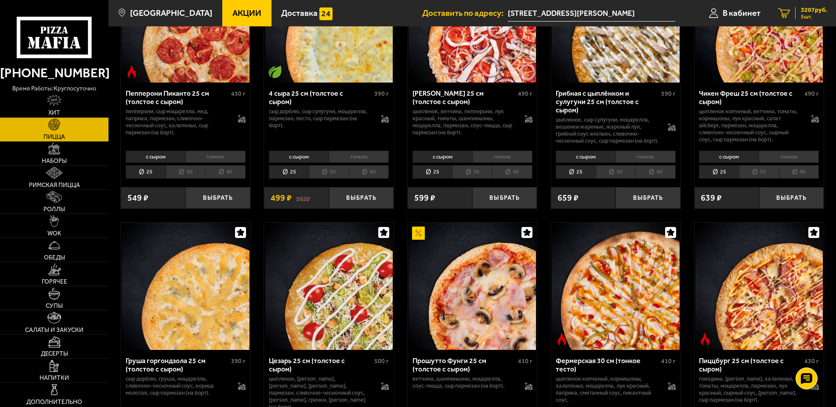
click at [800, 11] on div "3207 руб. 5 шт." at bounding box center [811, 13] width 32 height 12
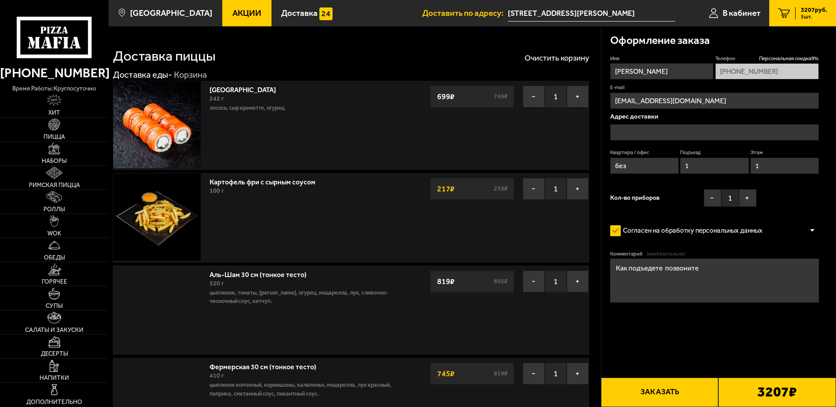
type input "[STREET_ADDRESS][PERSON_NAME]"
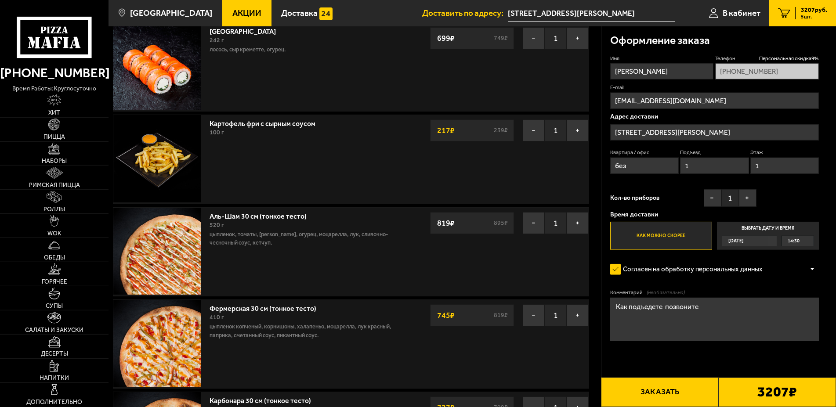
scroll to position [134, 0]
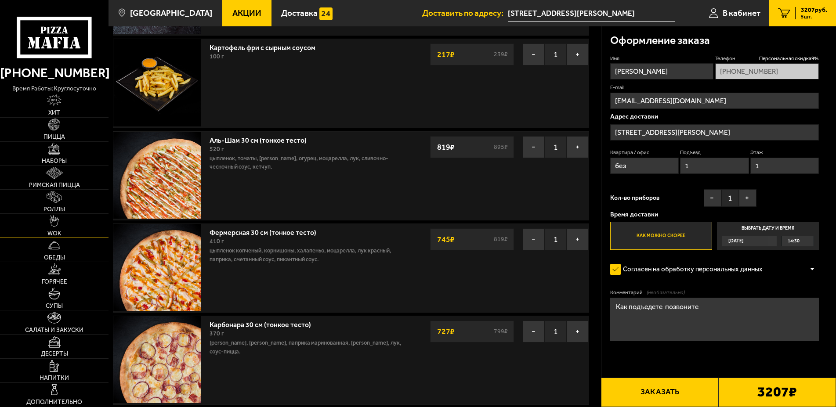
click at [54, 217] on img at bounding box center [54, 221] width 9 height 12
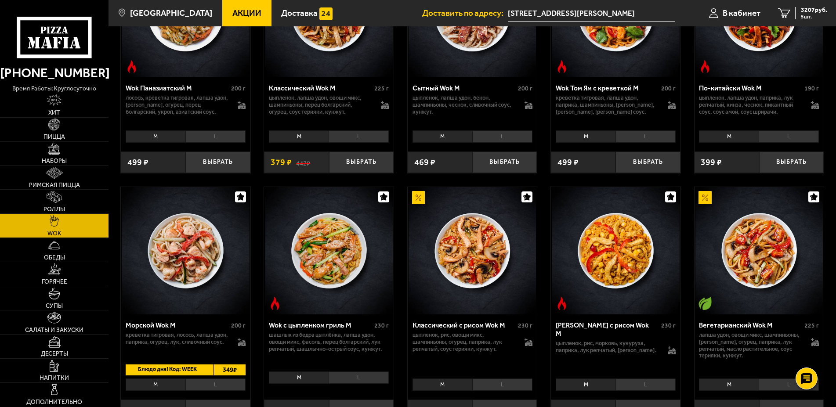
scroll to position [224, 0]
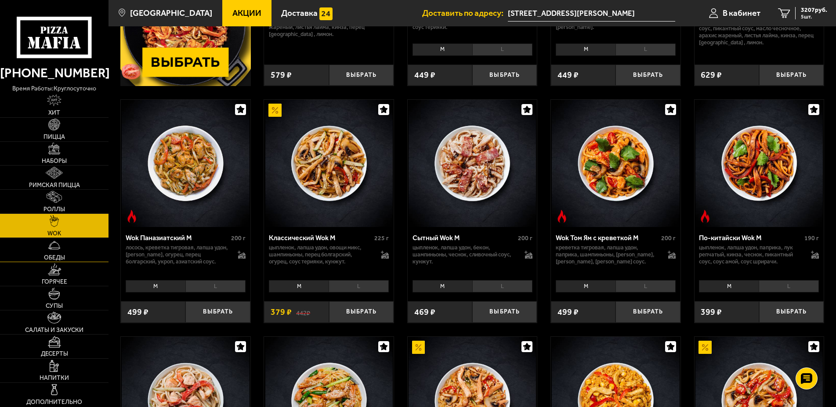
click at [52, 252] on link "Обеды" at bounding box center [54, 250] width 109 height 24
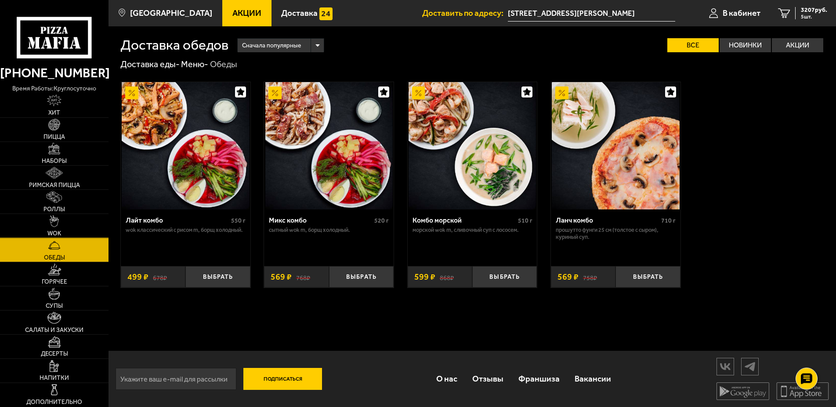
scroll to position [0, 0]
click at [57, 278] on link "Горячее" at bounding box center [54, 274] width 109 height 24
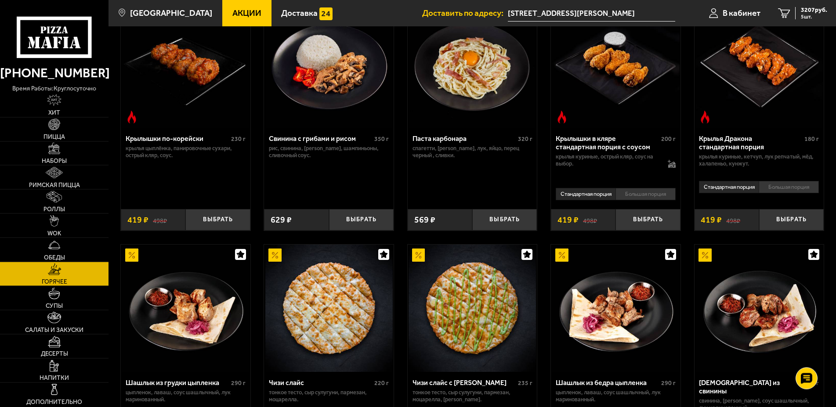
scroll to position [314, 0]
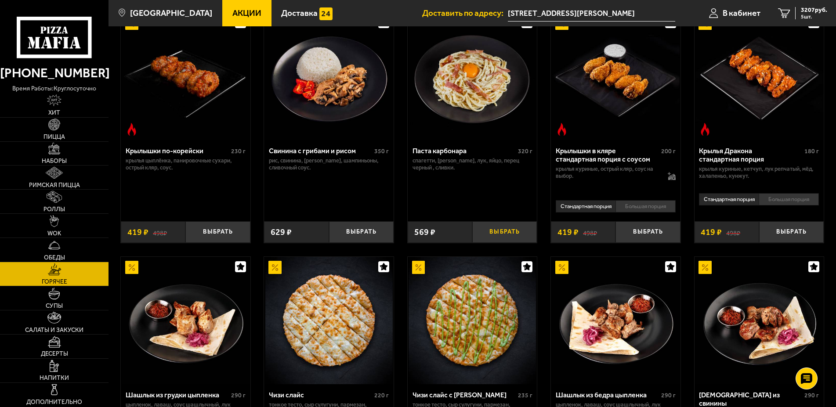
click at [499, 234] on button "Выбрать" at bounding box center [504, 232] width 65 height 22
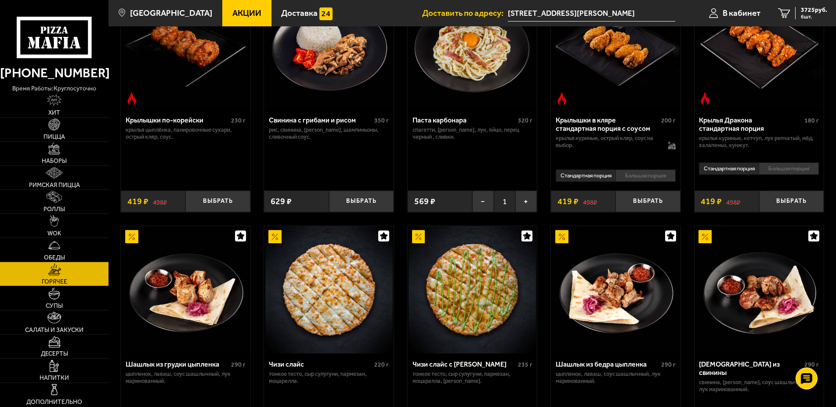
scroll to position [358, 0]
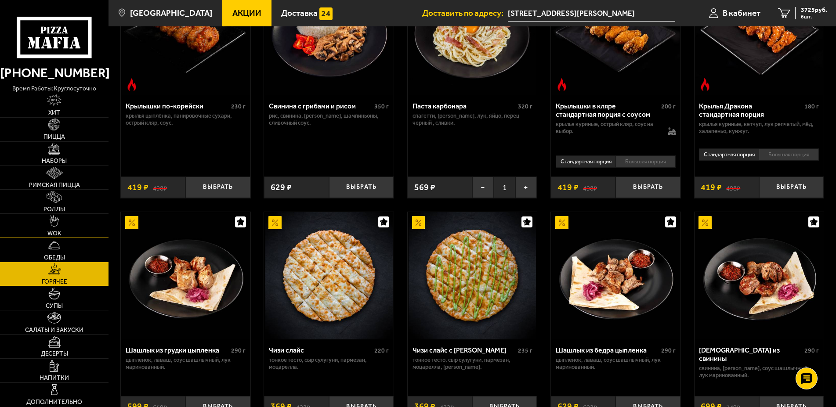
click at [57, 226] on img at bounding box center [54, 221] width 9 height 12
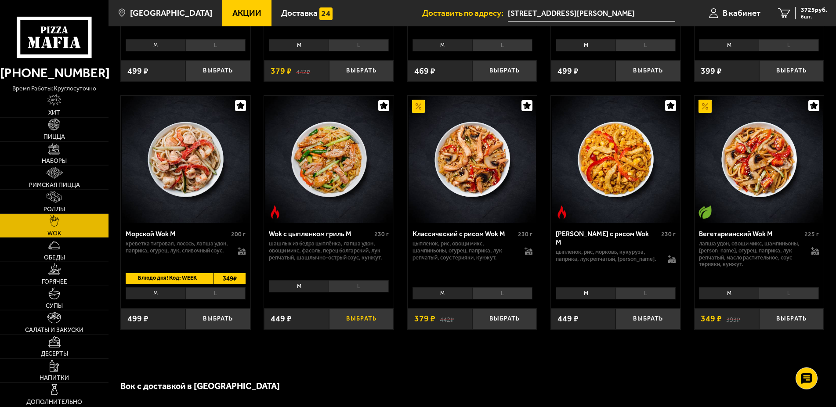
scroll to position [493, 0]
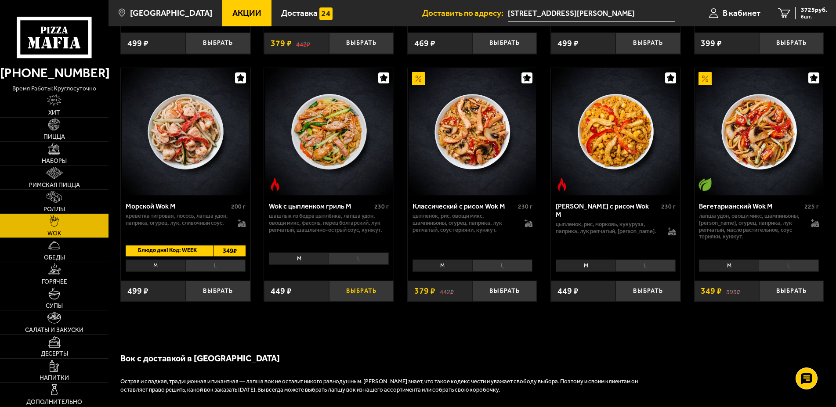
click at [356, 299] on button "Выбрать" at bounding box center [361, 292] width 65 height 22
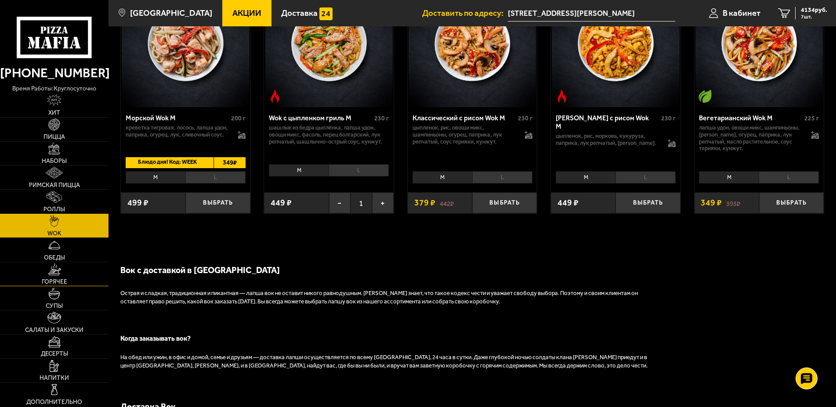
scroll to position [583, 0]
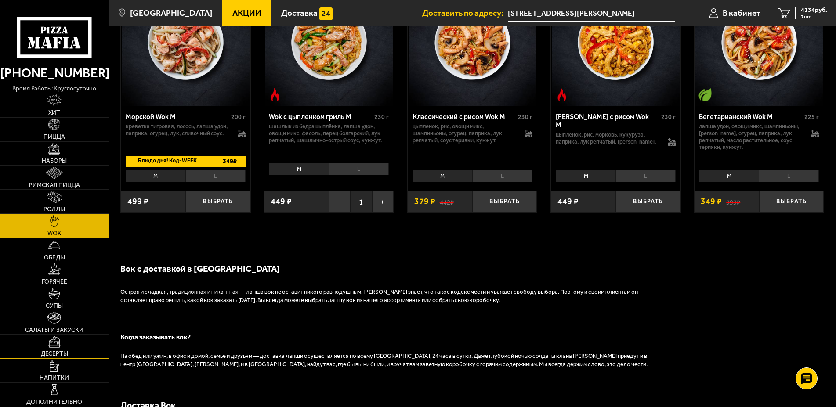
click at [62, 342] on link "Десерты" at bounding box center [54, 347] width 109 height 24
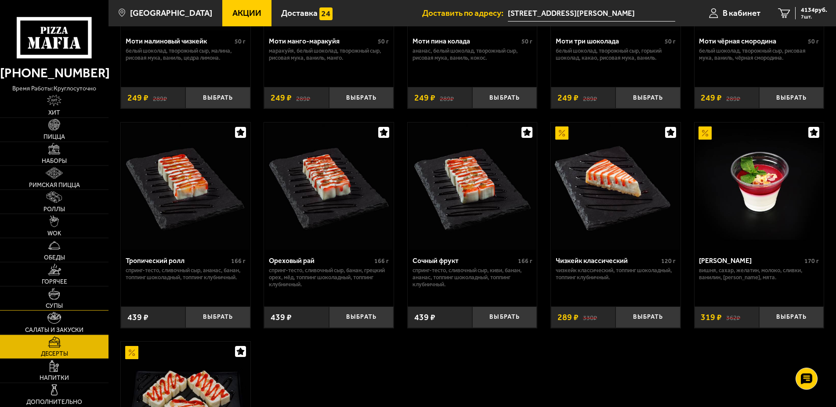
scroll to position [224, 0]
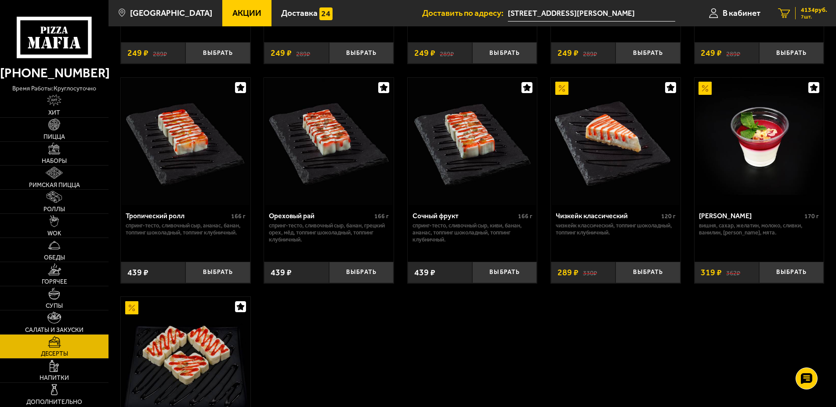
click at [800, 11] on div "4134 руб. 7 шт." at bounding box center [811, 13] width 32 height 12
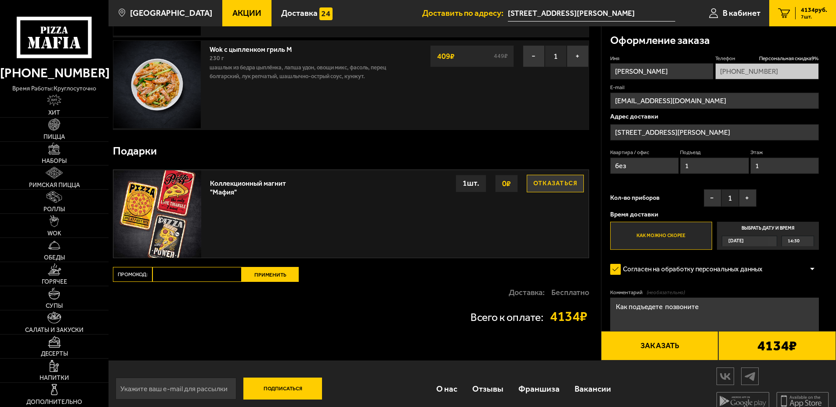
scroll to position [610, 0]
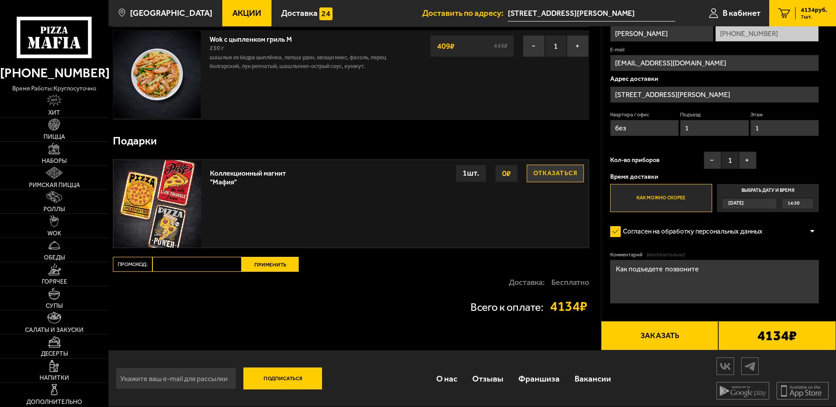
click at [180, 267] on input "Промокод:" at bounding box center [196, 264] width 89 height 15
paste input "mf0363"
type input "mf0363"
click at [276, 263] on button "Применить" at bounding box center [270, 264] width 57 height 15
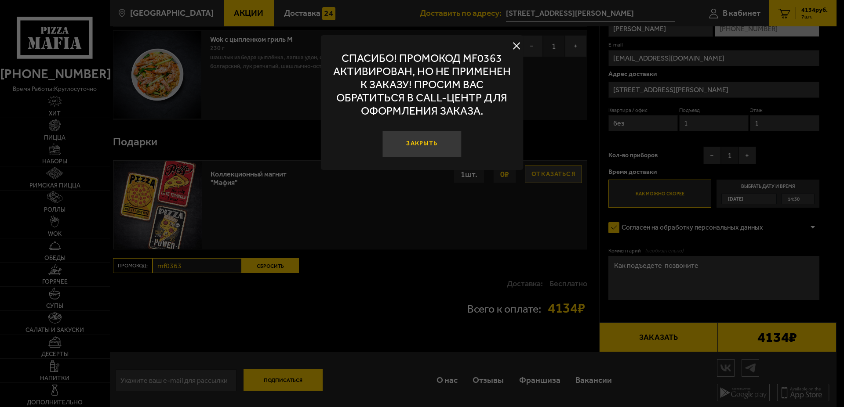
click at [427, 156] on button "Закрыть" at bounding box center [421, 144] width 79 height 26
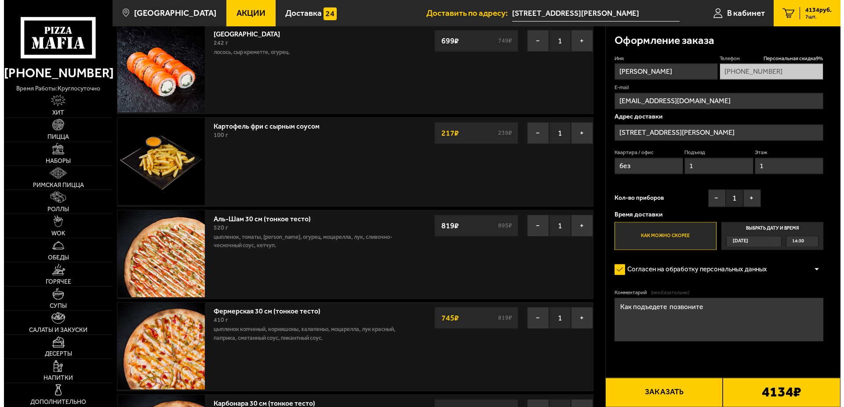
scroll to position [90, 0]
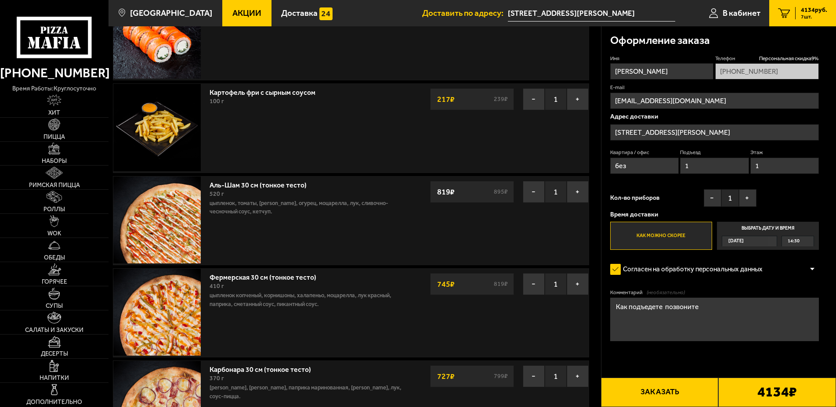
click at [684, 394] on button "Заказать" at bounding box center [660, 392] width 118 height 29
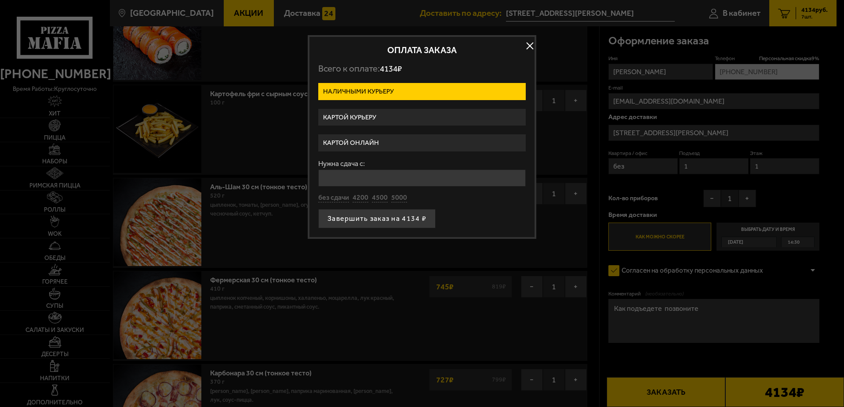
click at [382, 115] on label "Картой курьеру" at bounding box center [421, 117] width 207 height 17
click at [0, 0] on input "Картой курьеру" at bounding box center [0, 0] width 0 height 0
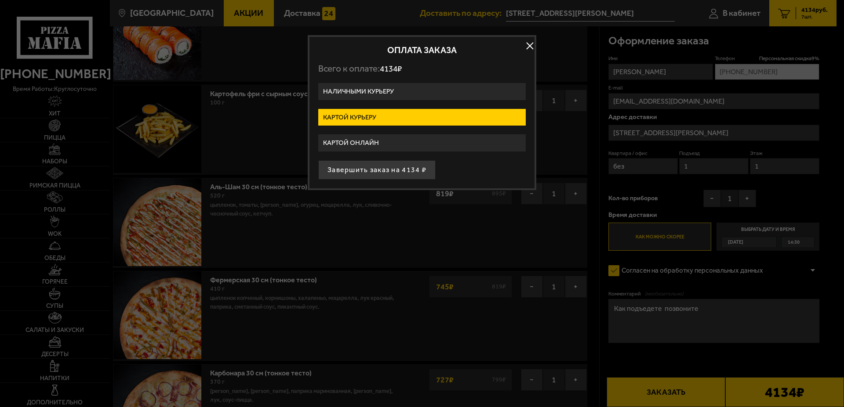
click at [378, 138] on label "Картой онлайн" at bounding box center [421, 142] width 207 height 17
click at [0, 0] on input "Картой онлайн" at bounding box center [0, 0] width 0 height 0
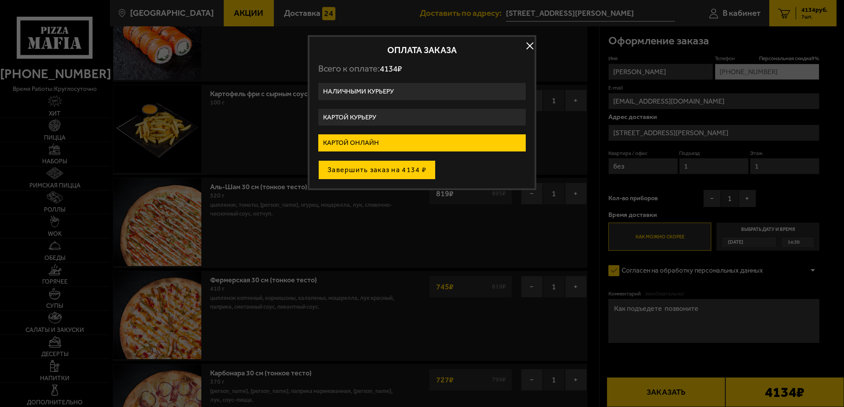
click at [387, 167] on button "Завершить заказ на 4134 ₽" at bounding box center [376, 169] width 117 height 19
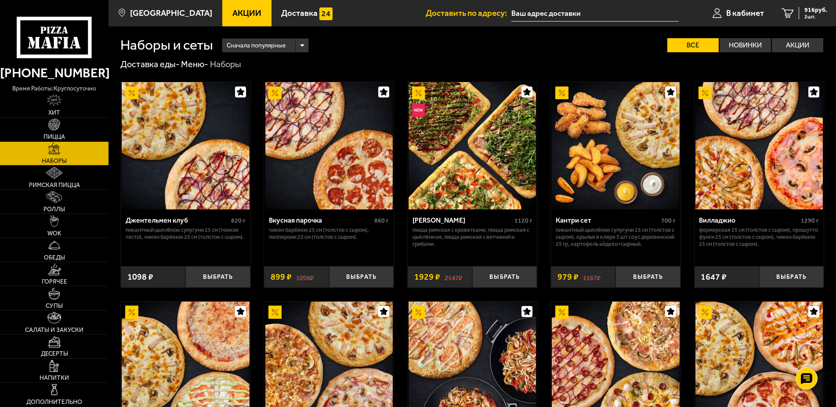
type input "[STREET_ADDRESS][PERSON_NAME]"
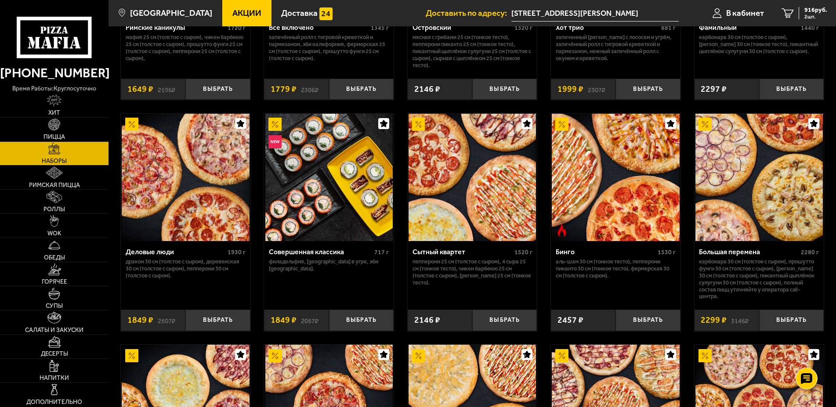
scroll to position [941, 0]
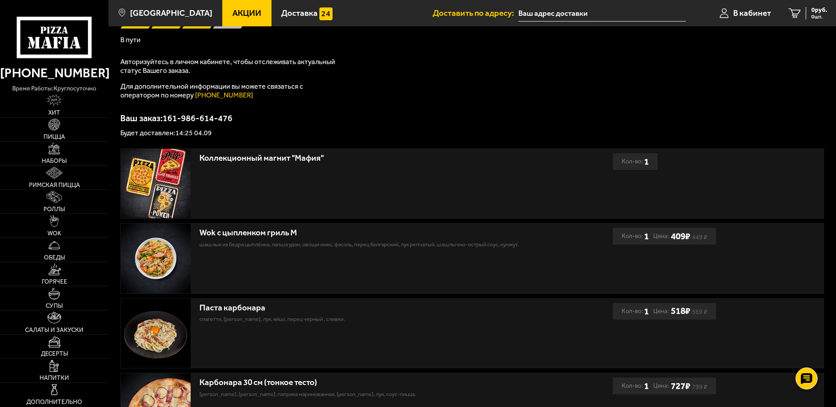
type input "[STREET_ADDRESS][PERSON_NAME]"
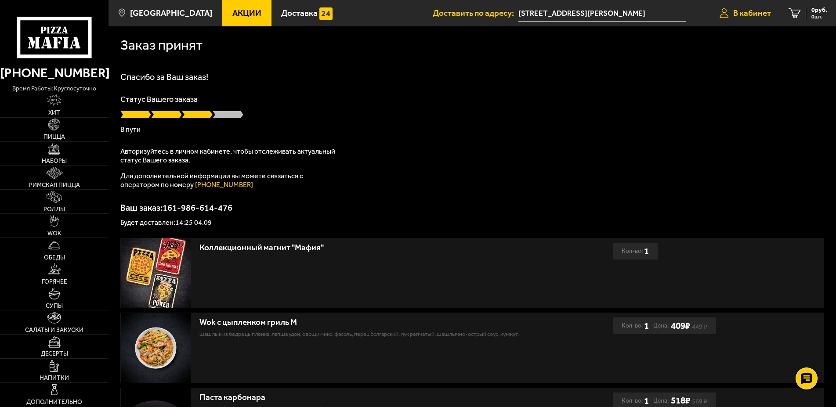
click at [733, 11] on span "В кабинет" at bounding box center [752, 13] width 38 height 8
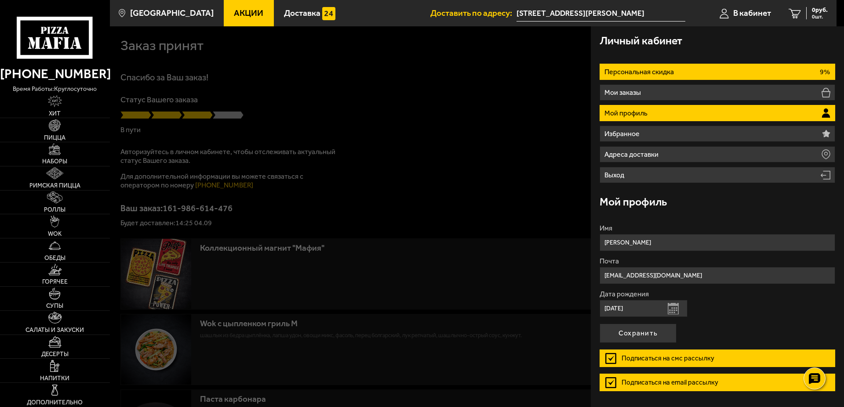
click at [651, 69] on p "Персональная скидка" at bounding box center [640, 72] width 72 height 7
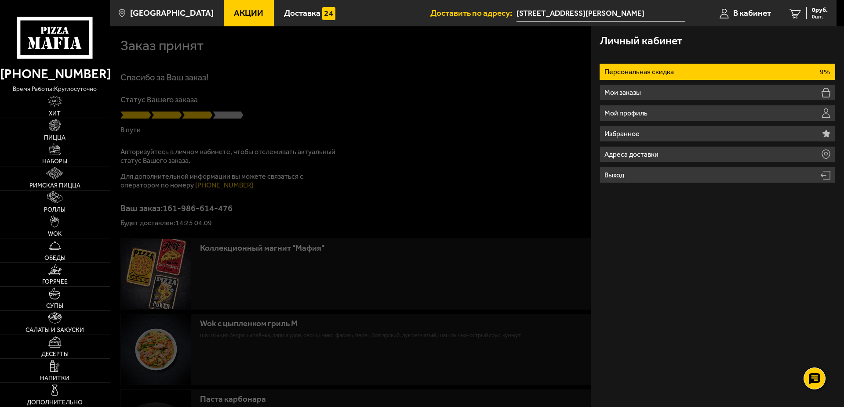
click at [709, 70] on li "Персональная скидка 9%" at bounding box center [716, 72] width 235 height 16
click at [699, 69] on li "Персональная скидка 9%" at bounding box center [716, 72] width 235 height 16
click at [698, 69] on li "Персональная скидка 9%" at bounding box center [716, 72] width 235 height 16
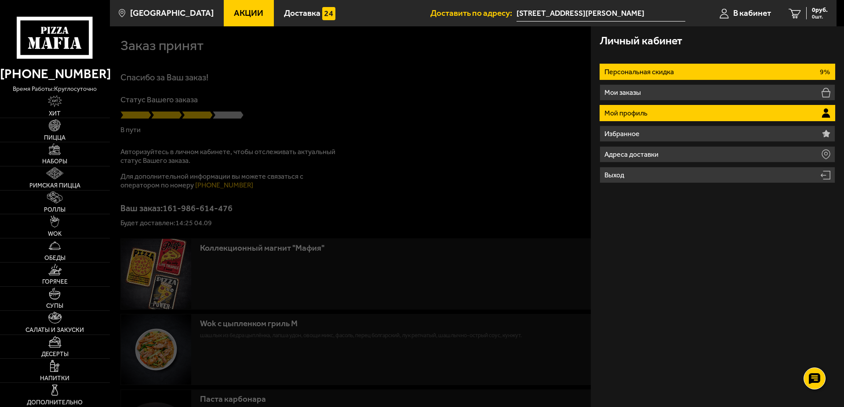
click at [678, 108] on li "Мой профиль" at bounding box center [716, 113] width 235 height 16
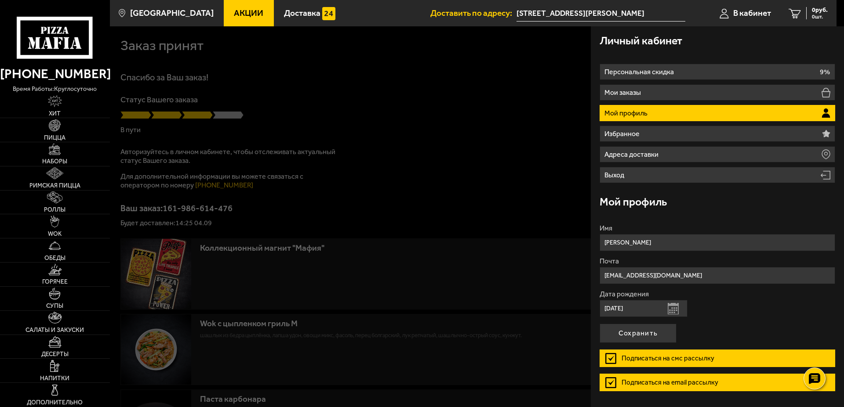
click at [527, 117] on div at bounding box center [532, 229] width 844 height 407
